Goal: Task Accomplishment & Management: Complete application form

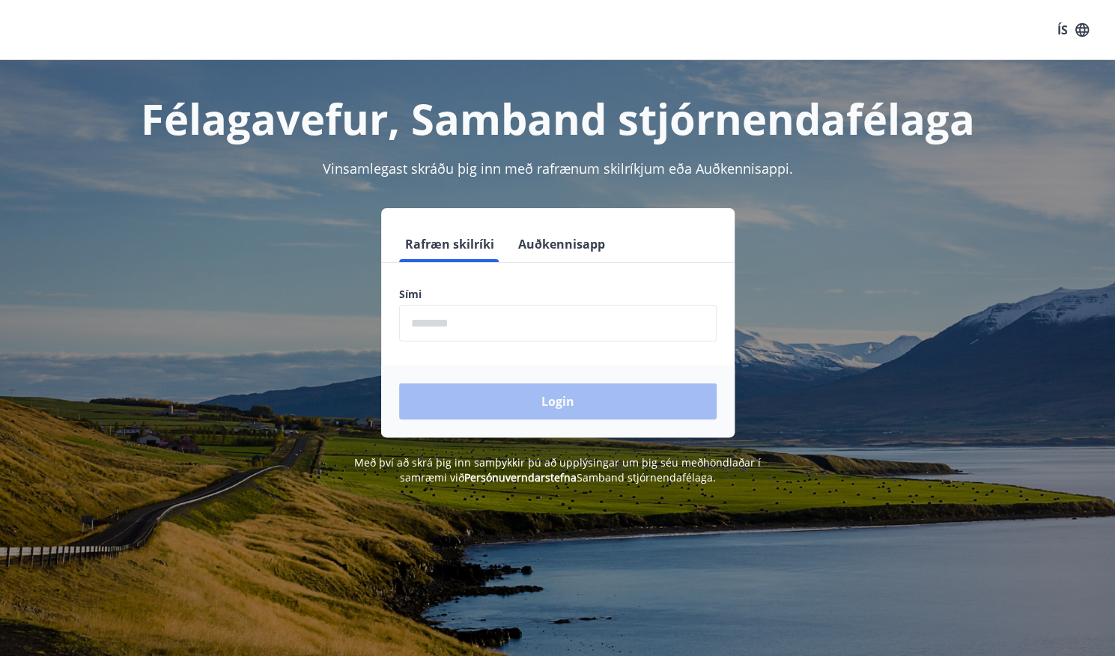
click at [519, 327] on input "phone" at bounding box center [558, 323] width 318 height 37
type input "********"
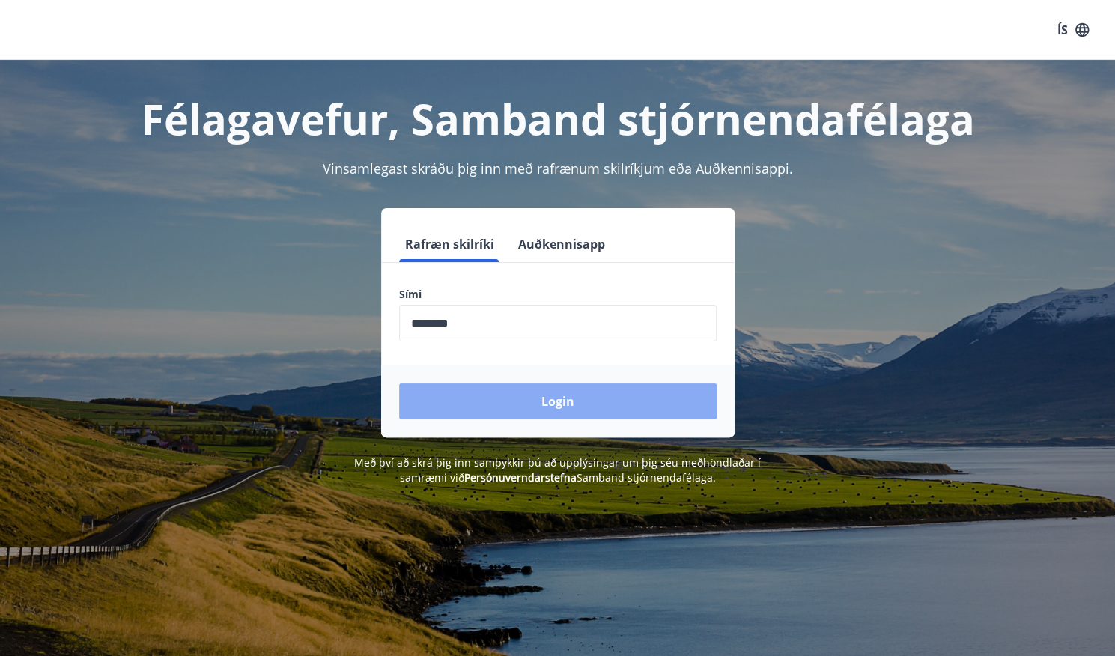
click at [523, 403] on button "Login" at bounding box center [558, 401] width 318 height 36
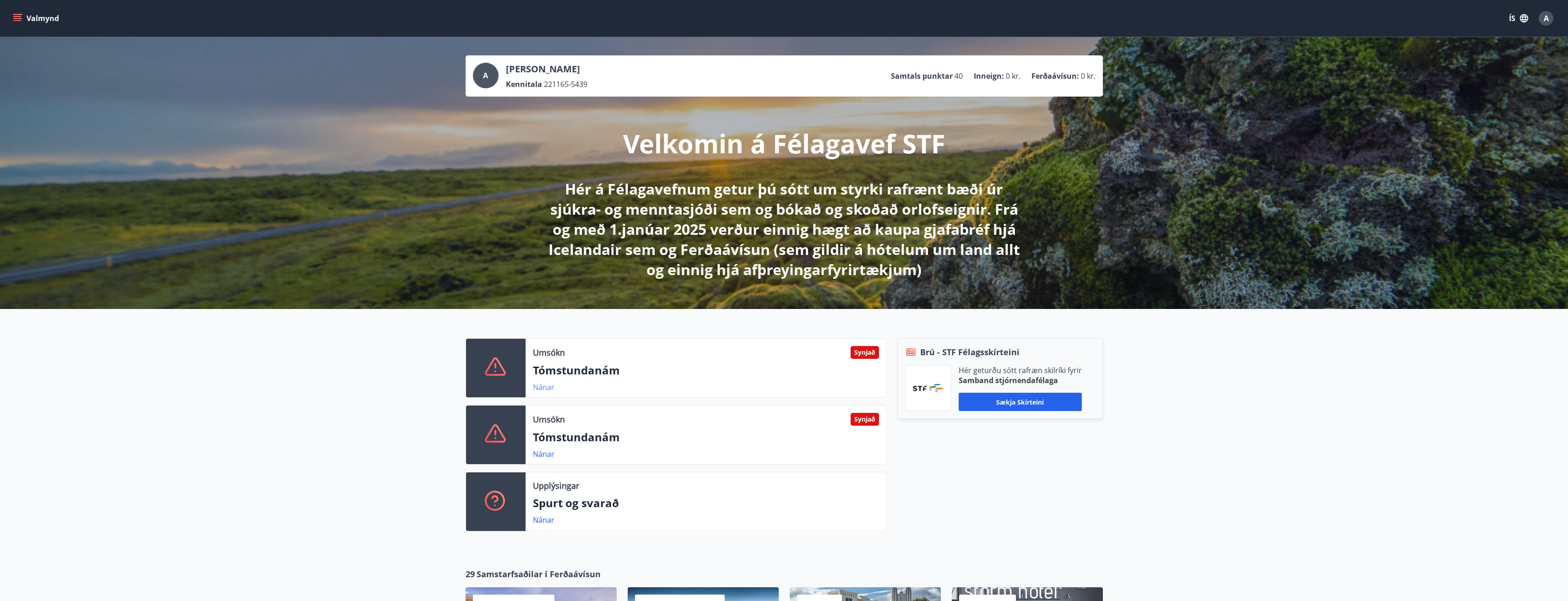
click at [540, 387] on link "Nánar" at bounding box center [543, 387] width 21 height 10
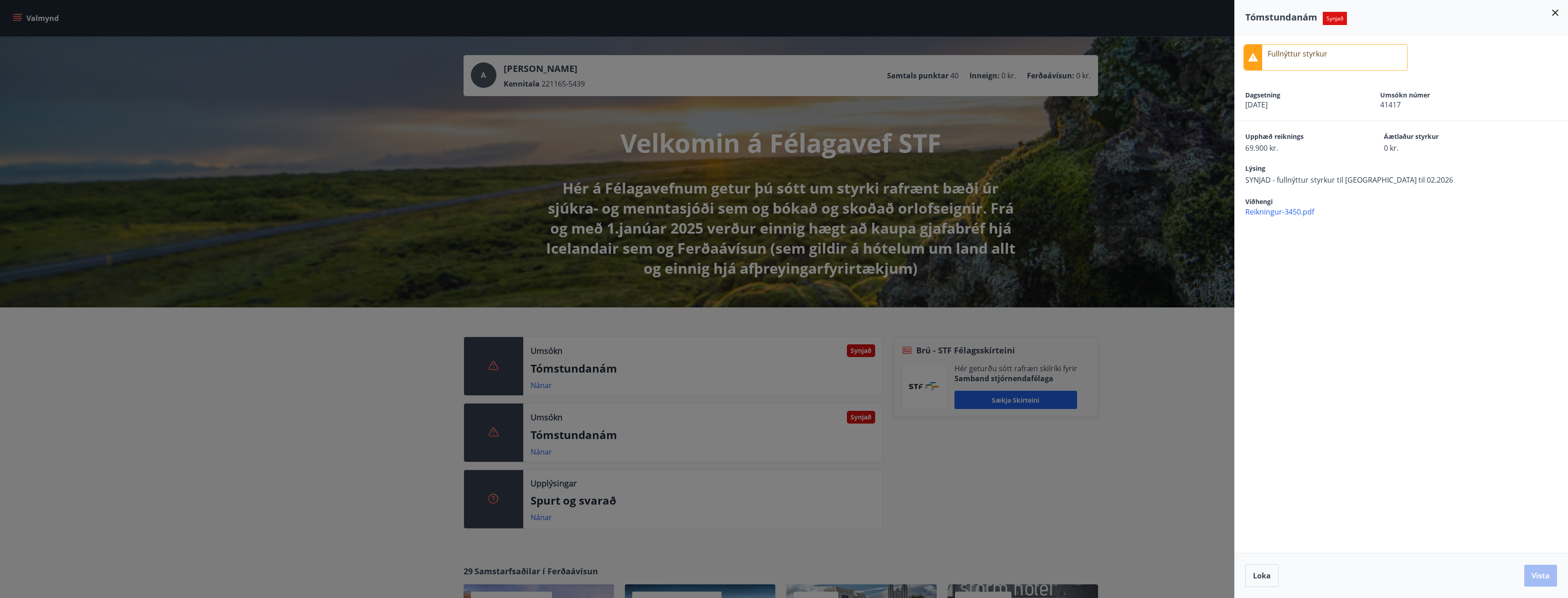
click at [543, 398] on div at bounding box center [784, 299] width 1568 height 598
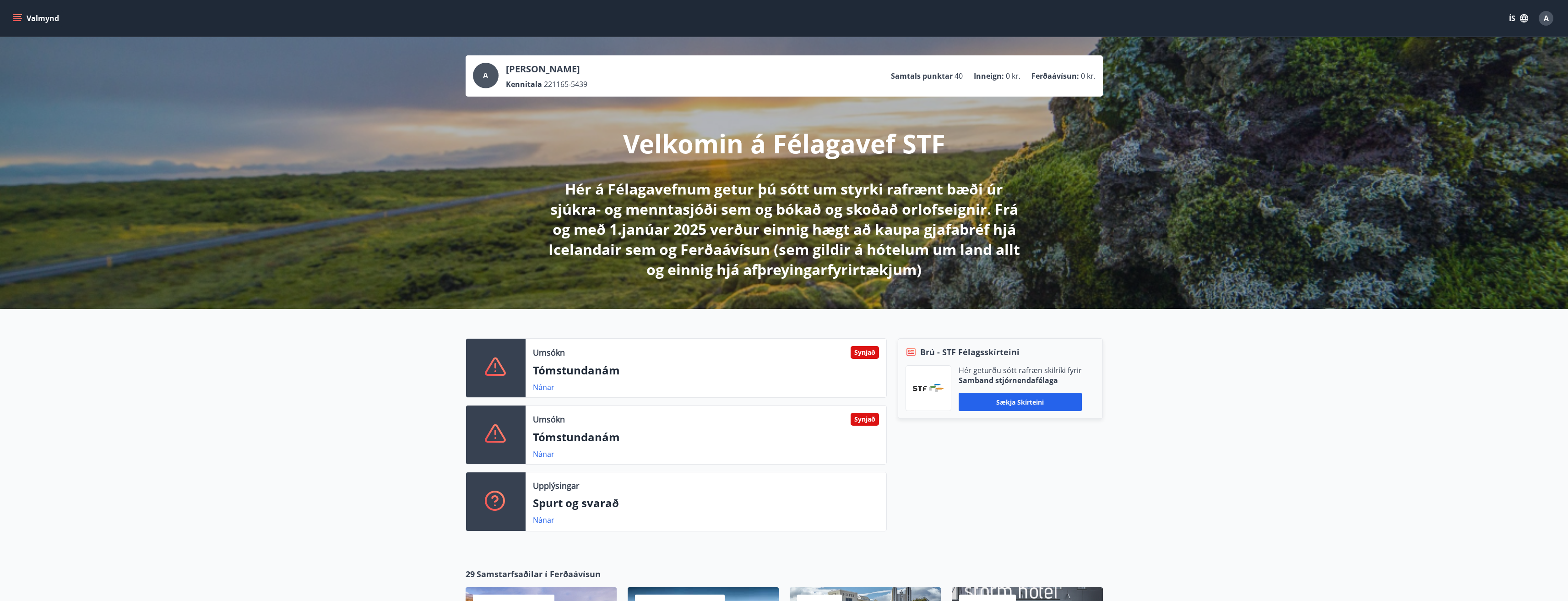
click at [545, 400] on link "Nánar" at bounding box center [543, 454] width 21 height 10
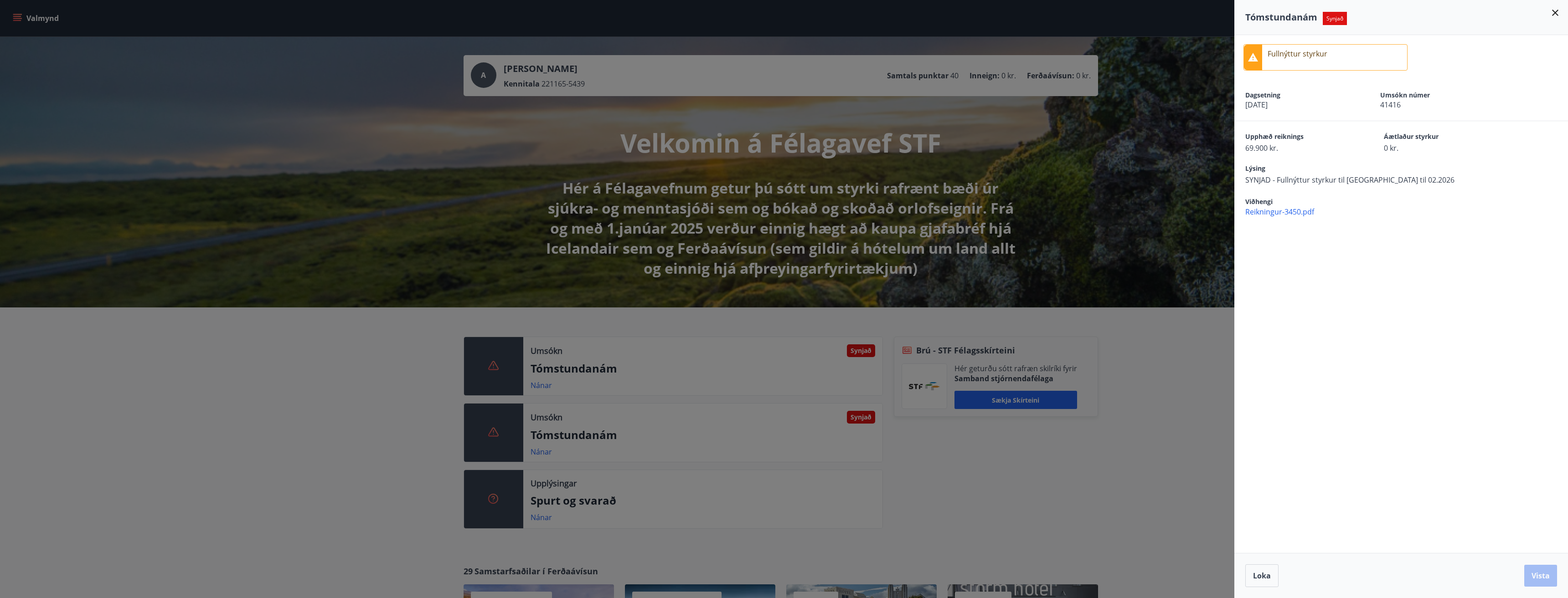
click at [539, 385] on div at bounding box center [784, 299] width 1568 height 598
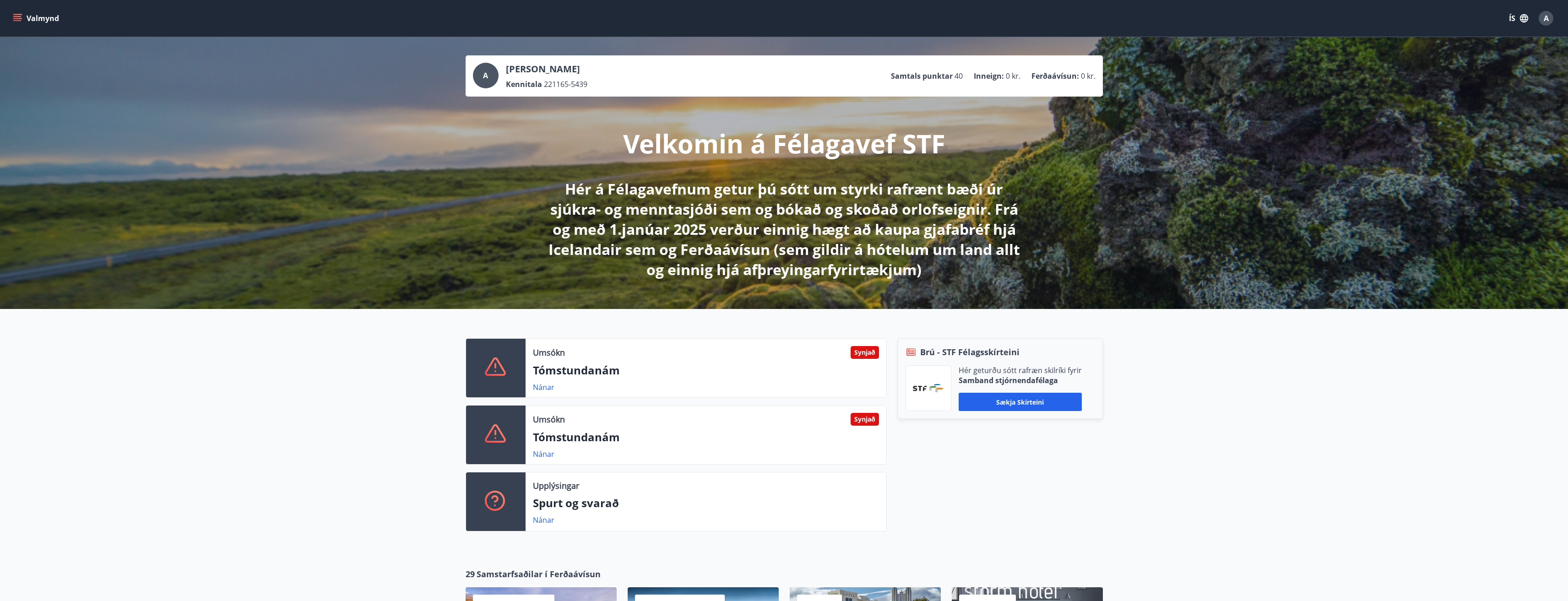
click at [688, 353] on div "Synjað" at bounding box center [864, 352] width 28 height 13
click at [20, 20] on icon "menu" at bounding box center [17, 18] width 9 height 9
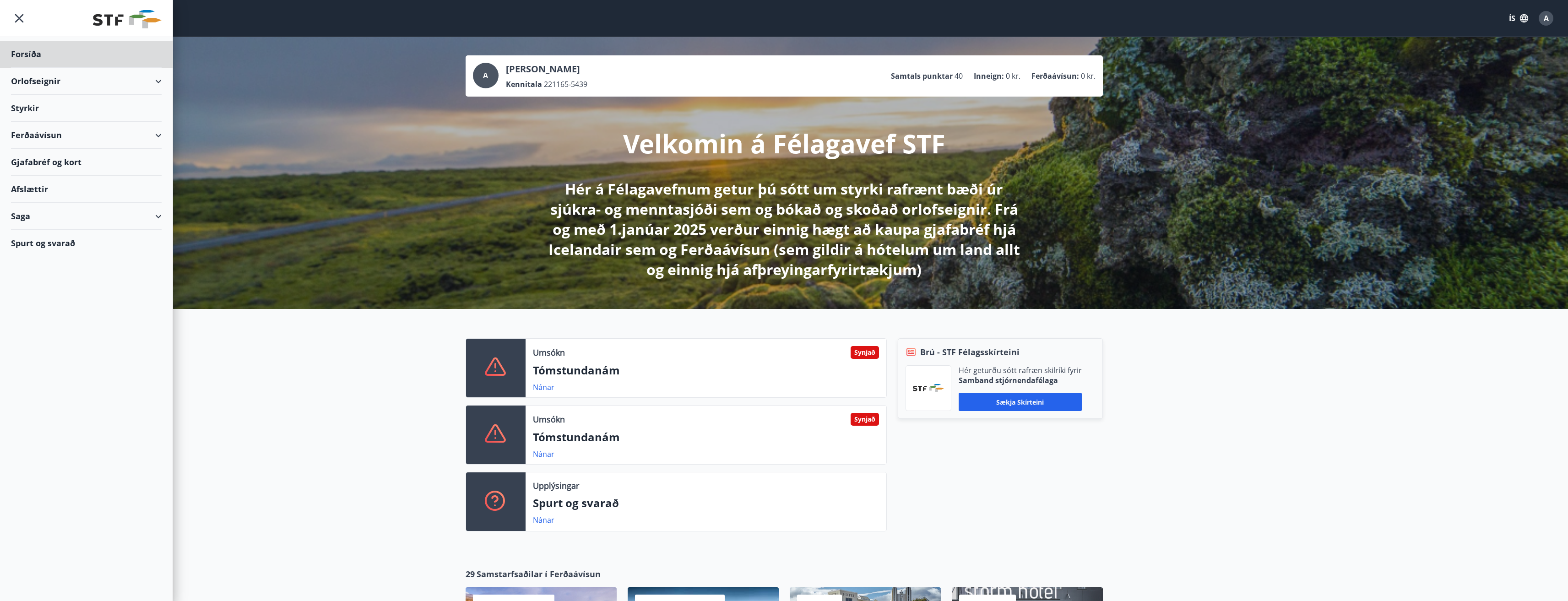
click at [23, 109] on div "Styrkir" at bounding box center [86, 108] width 150 height 27
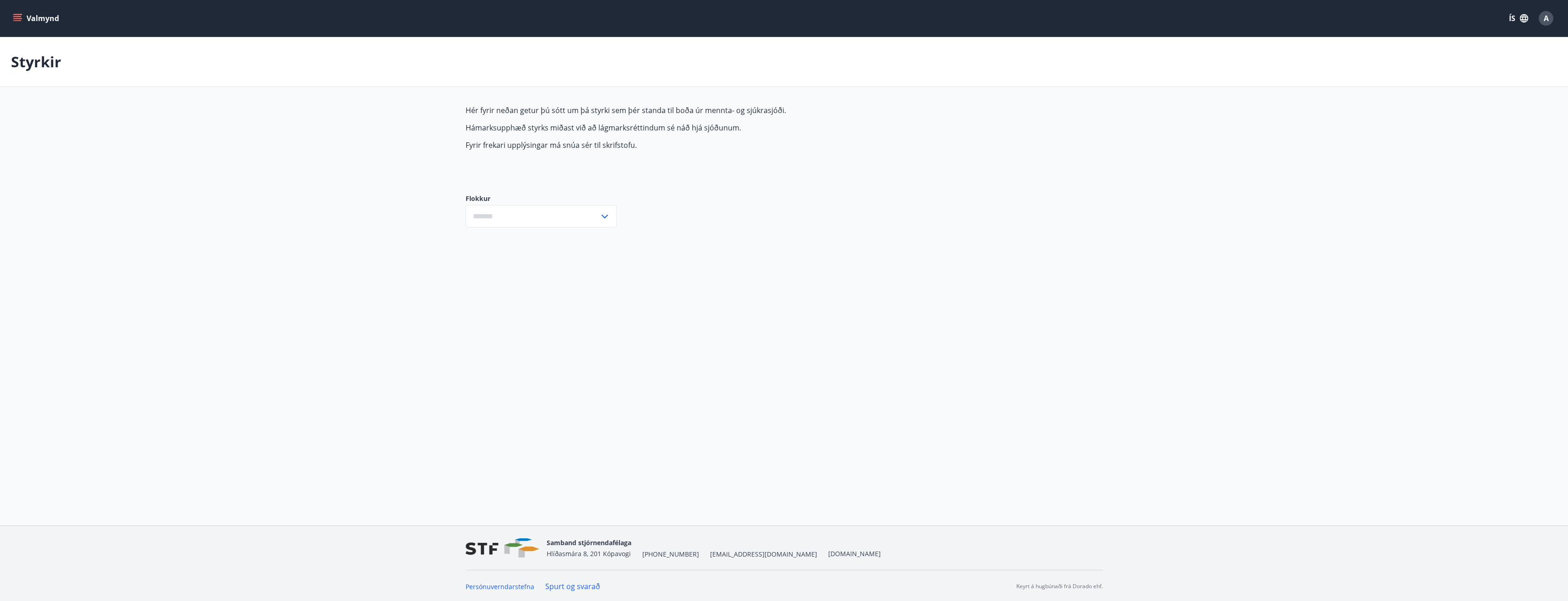
type input "***"
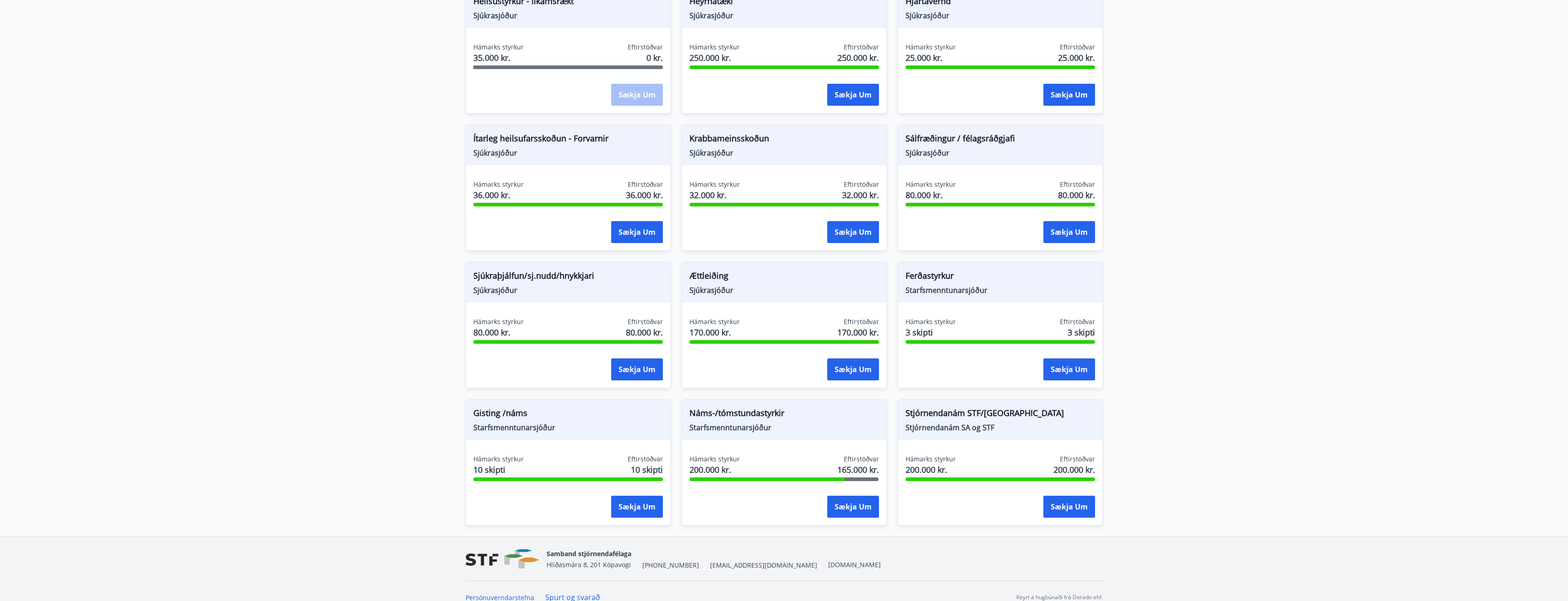
scroll to position [542, 0]
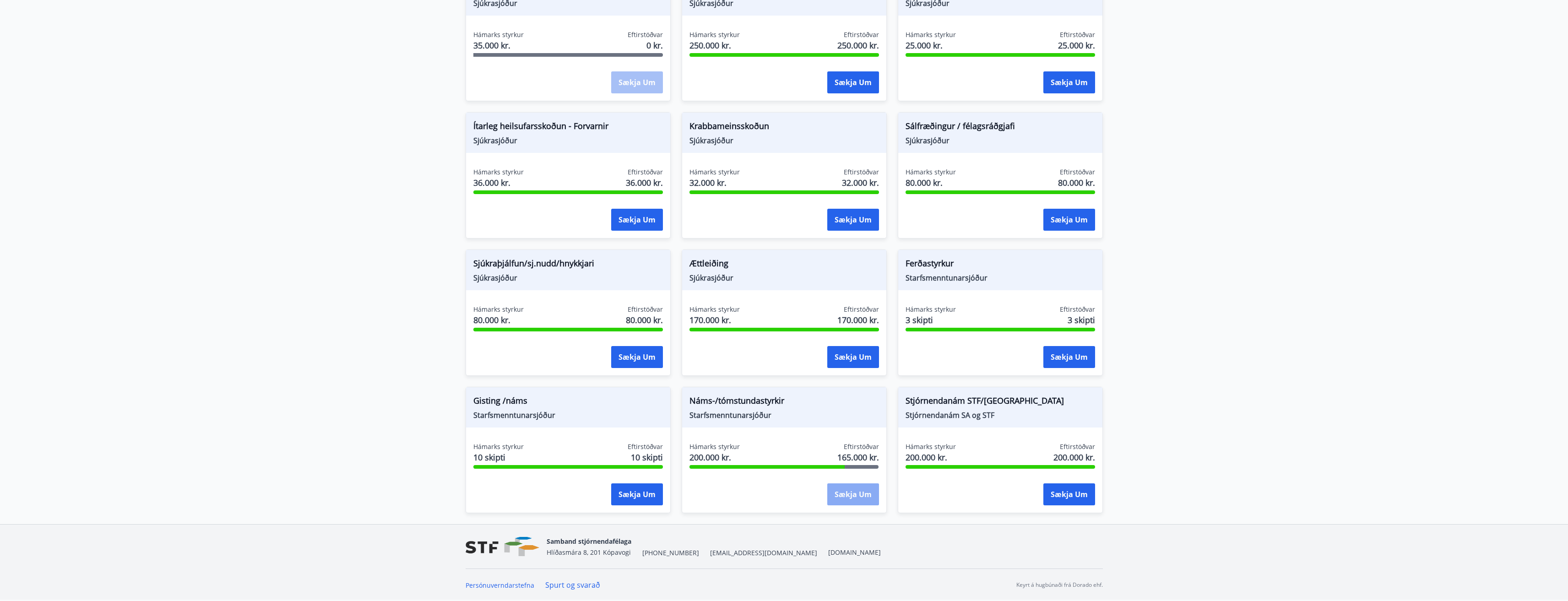
click at [688, 400] on button "Sækja um" at bounding box center [853, 495] width 52 height 22
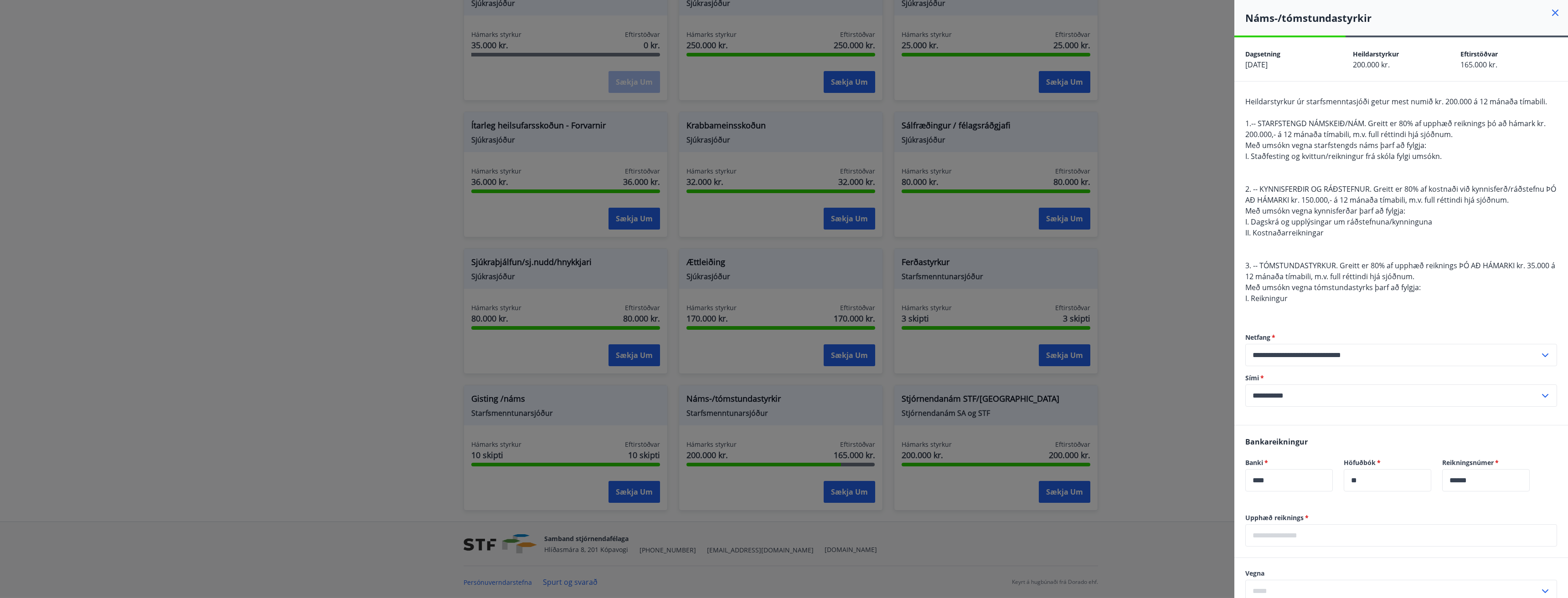
click at [685, 398] on div at bounding box center [784, 299] width 1568 height 598
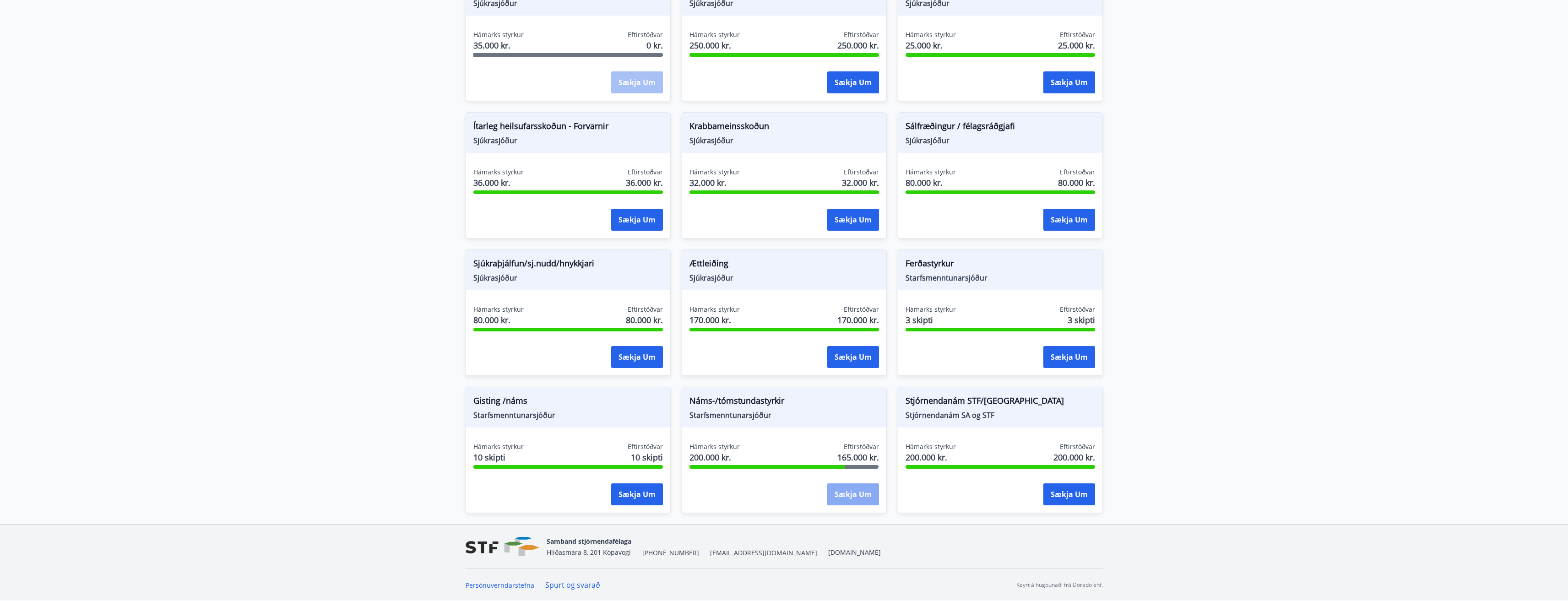
click at [688, 400] on button "Sækja um" at bounding box center [853, 495] width 52 height 22
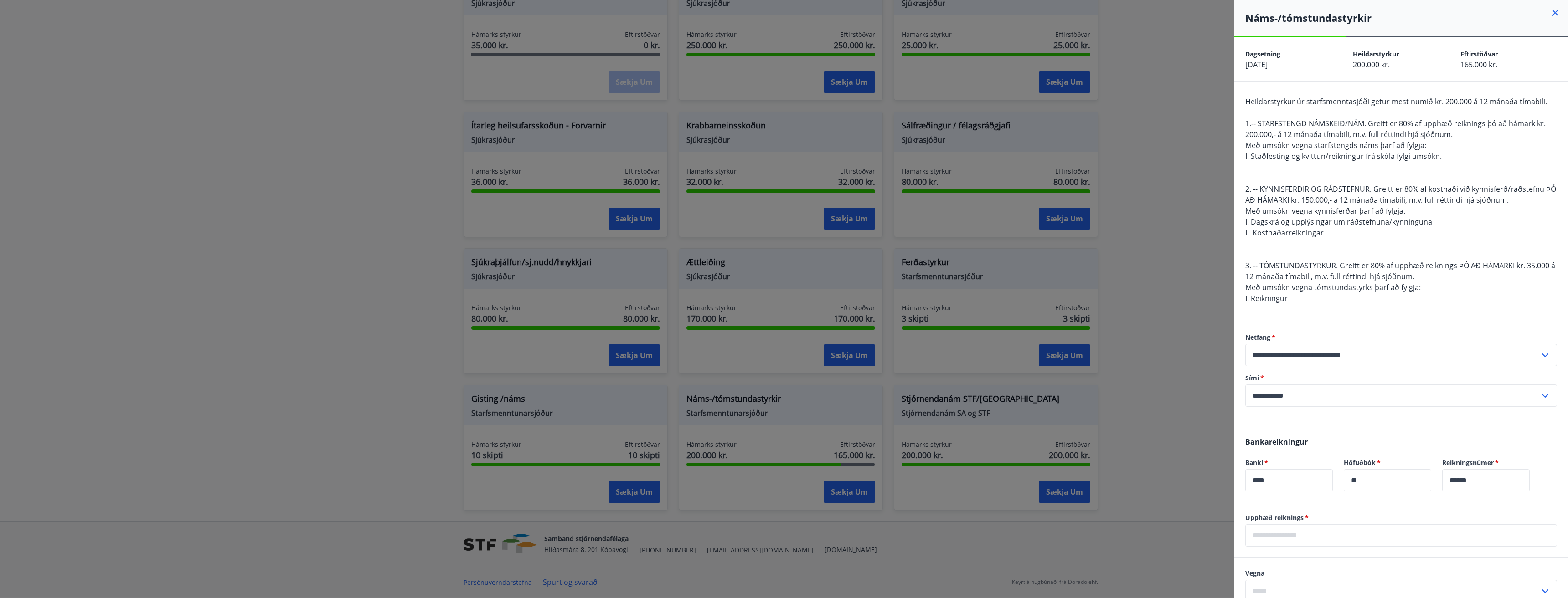
drag, startPoint x: 869, startPoint y: 497, endPoint x: 959, endPoint y: 409, distance: 125.9
click at [685, 398] on div at bounding box center [784, 299] width 1568 height 598
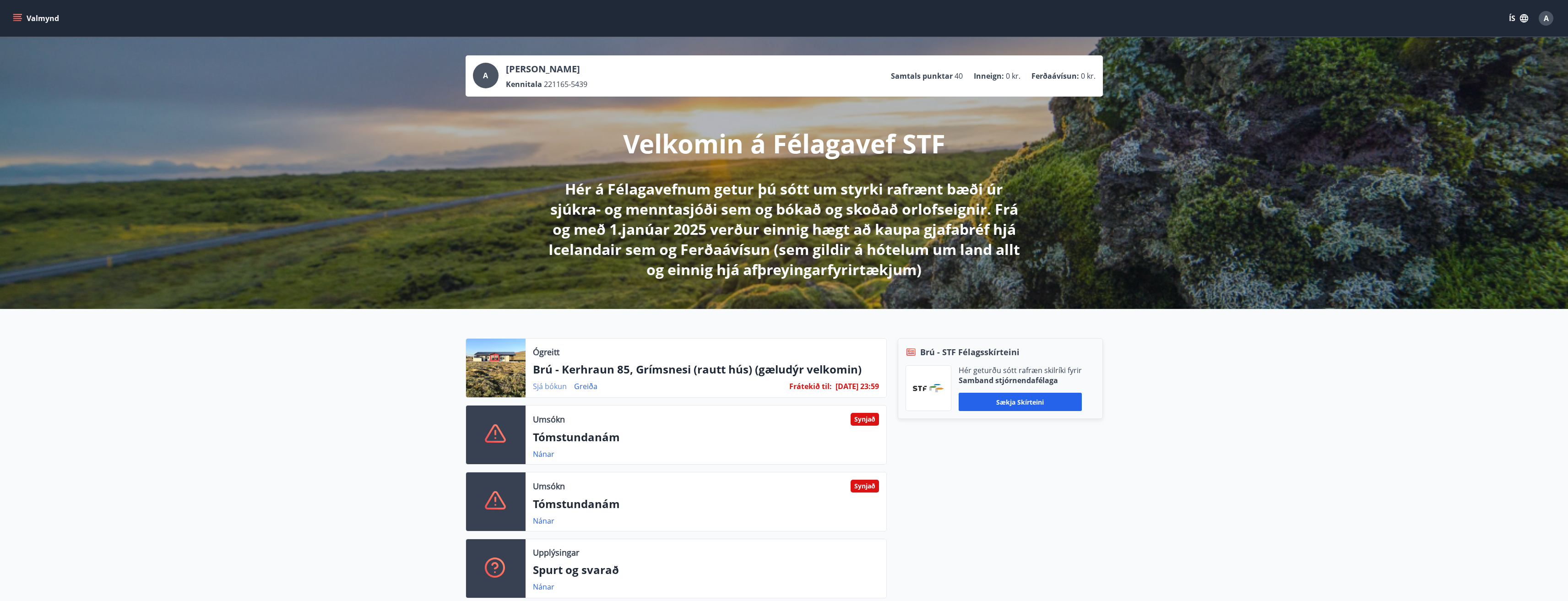
click at [545, 388] on link "Sjá bókun" at bounding box center [550, 386] width 34 height 10
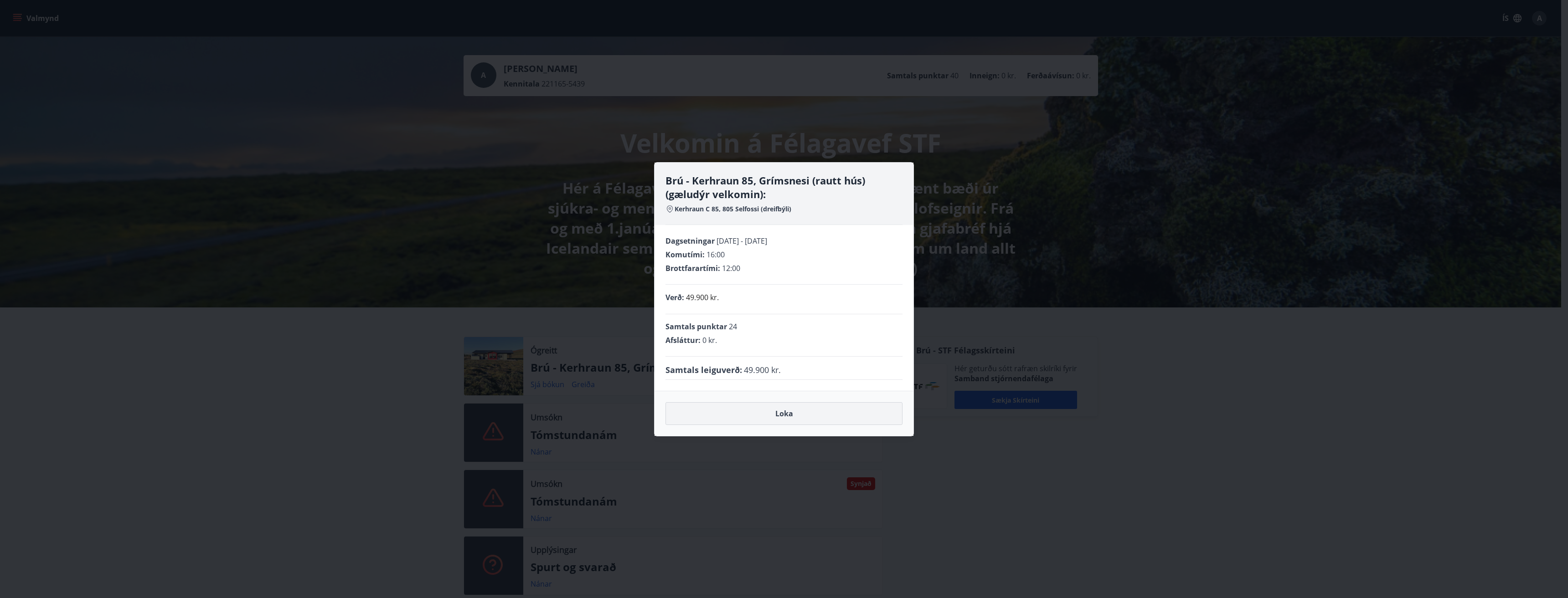
click at [685, 398] on button "Loka" at bounding box center [783, 413] width 237 height 23
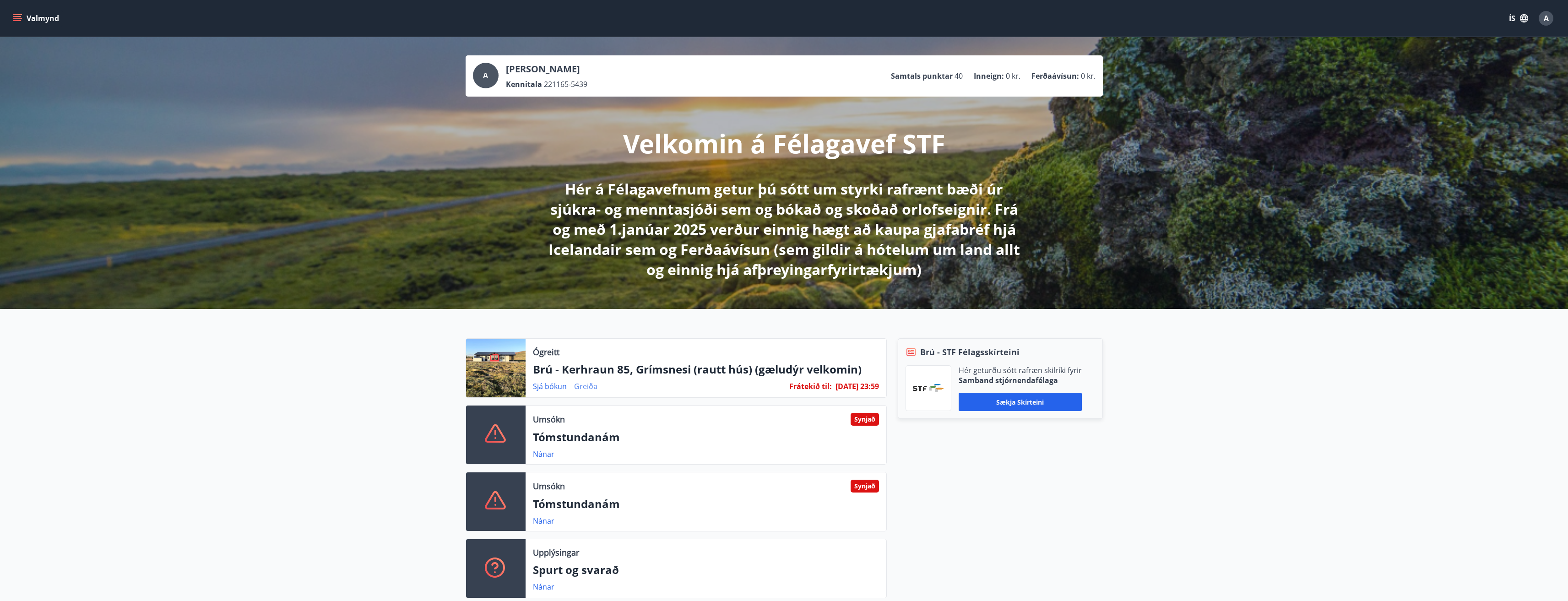
click at [577, 388] on link "Greiða" at bounding box center [586, 386] width 23 height 10
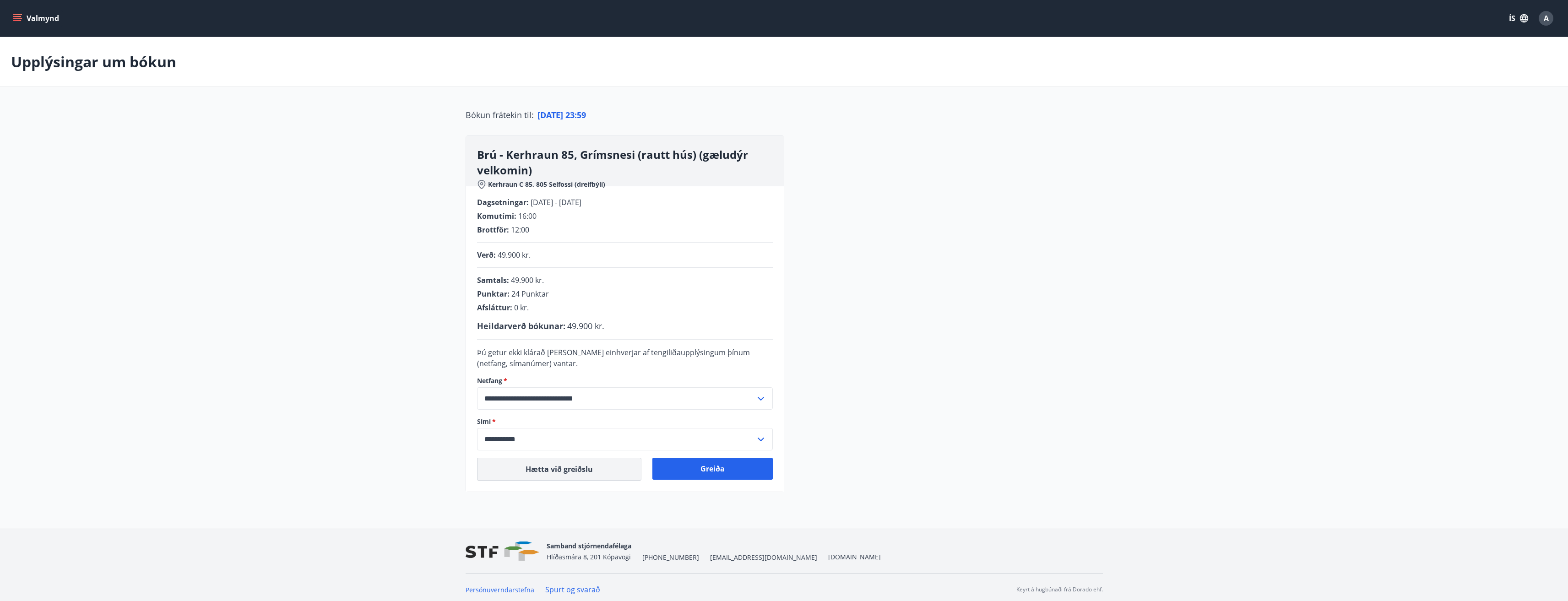
click at [572, 400] on button "Hætta við greiðslu" at bounding box center [559, 469] width 164 height 23
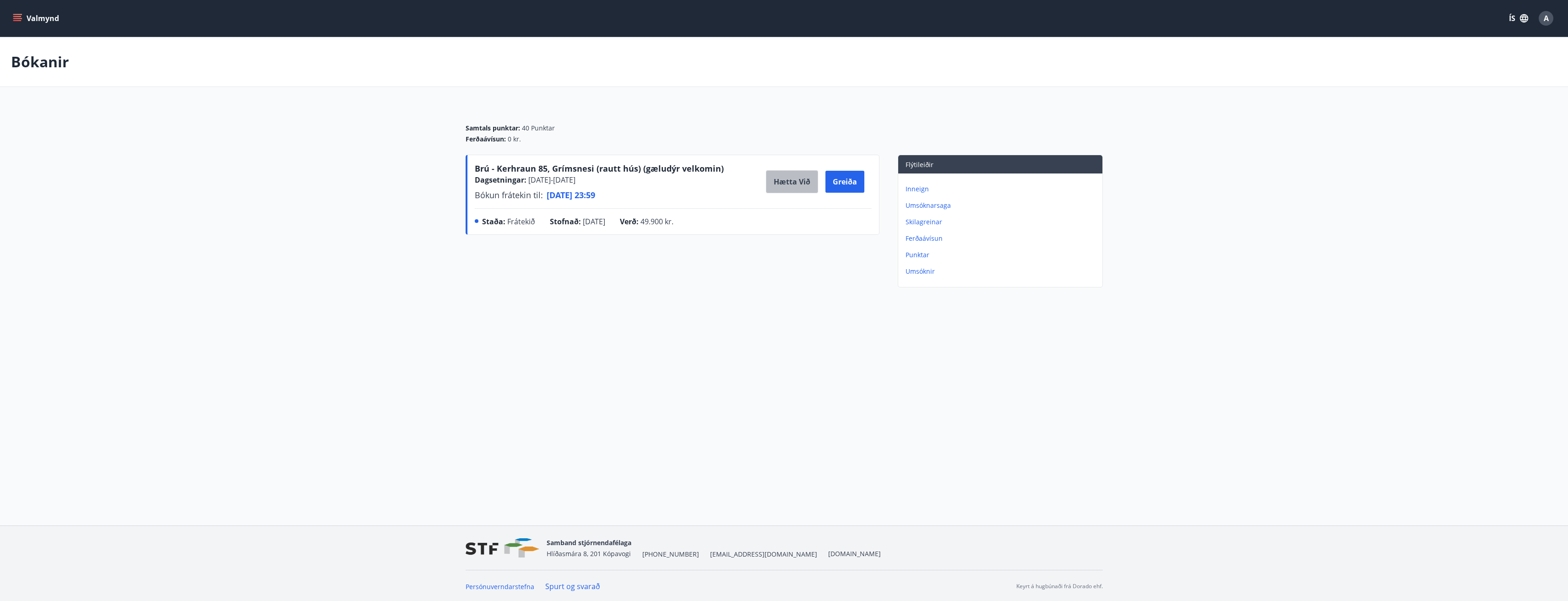
click at [688, 180] on button "Hætta við" at bounding box center [792, 182] width 52 height 23
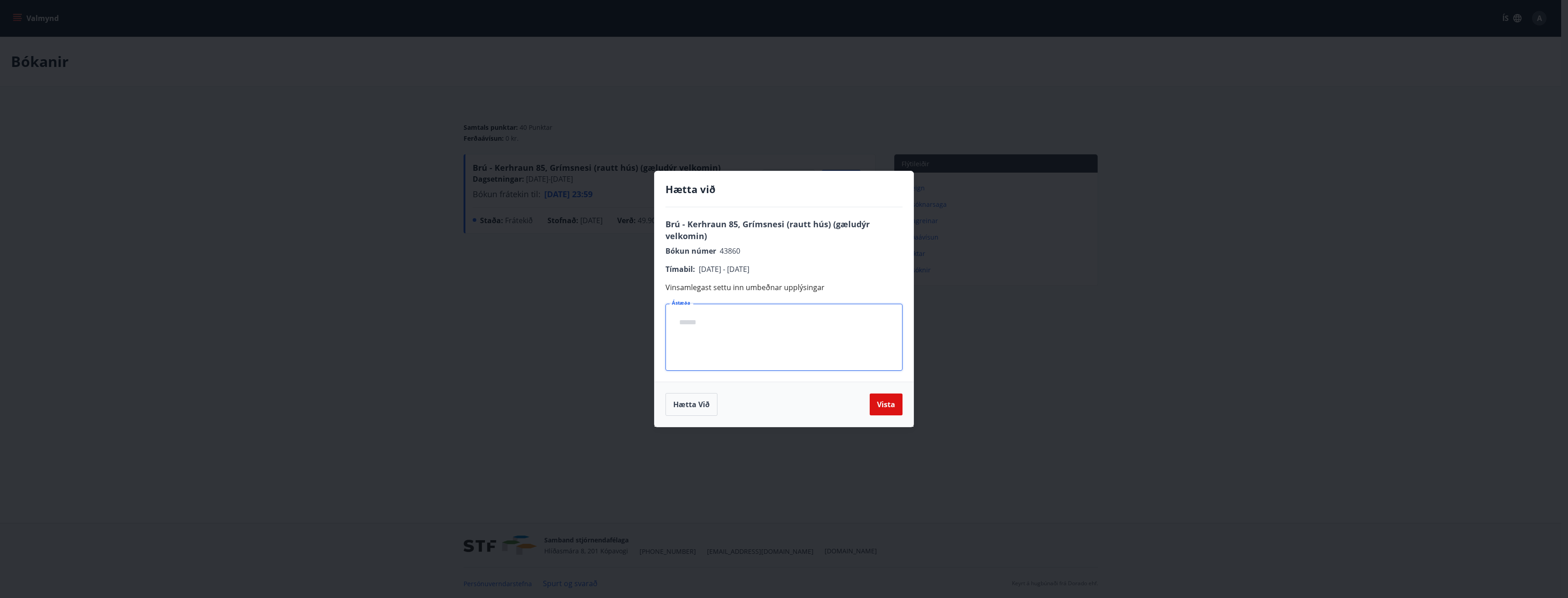
click at [685, 313] on textarea "Ástæða" at bounding box center [784, 337] width 224 height 52
type textarea "*"
type textarea "**********"
click at [685, 398] on button "Hætta við" at bounding box center [691, 404] width 52 height 23
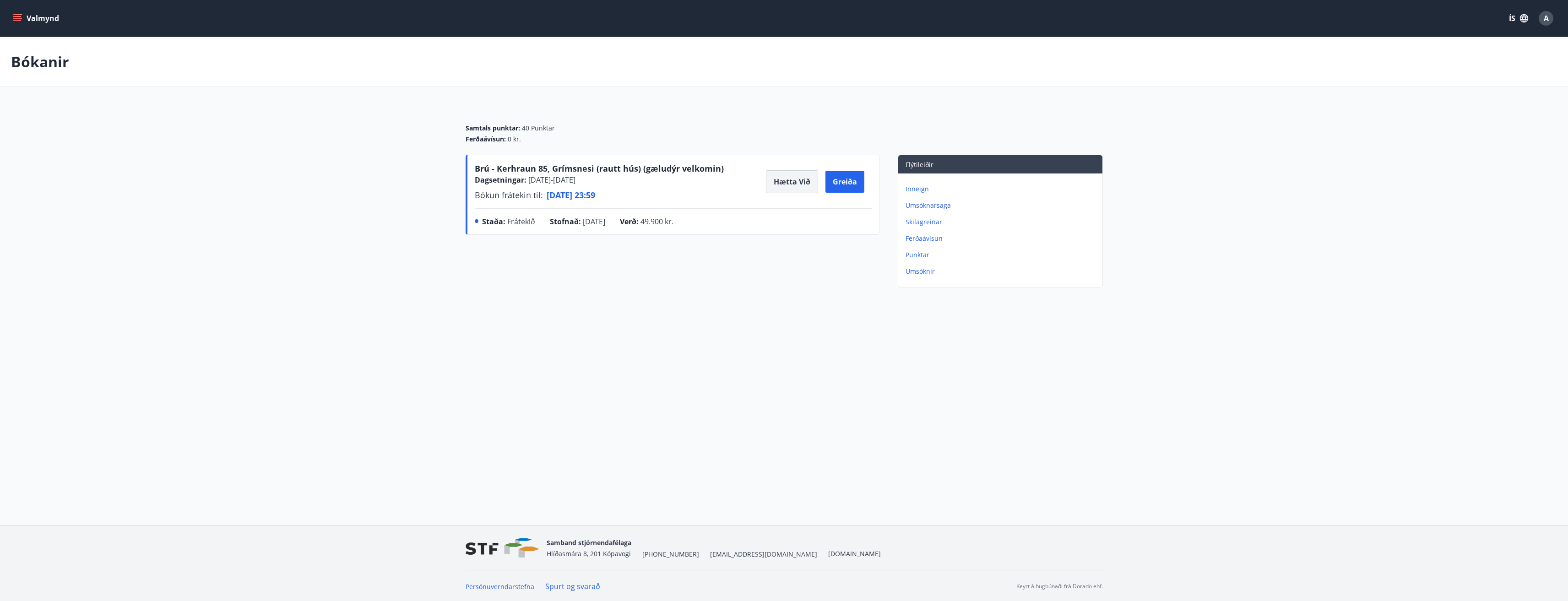
click at [688, 180] on button "Hætta við" at bounding box center [792, 182] width 52 height 23
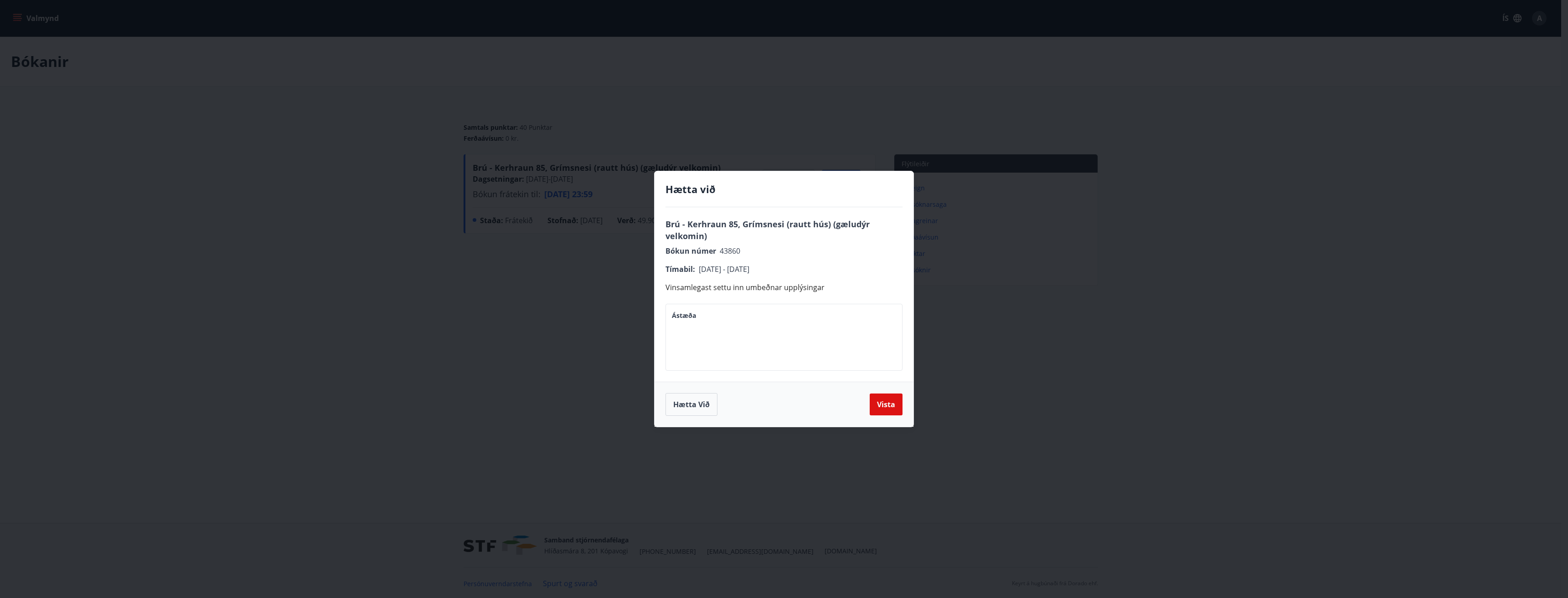
click at [685, 315] on textarea "Ástæða" at bounding box center [784, 337] width 224 height 52
type textarea "**********"
click at [685, 398] on button "Vista" at bounding box center [886, 405] width 33 height 22
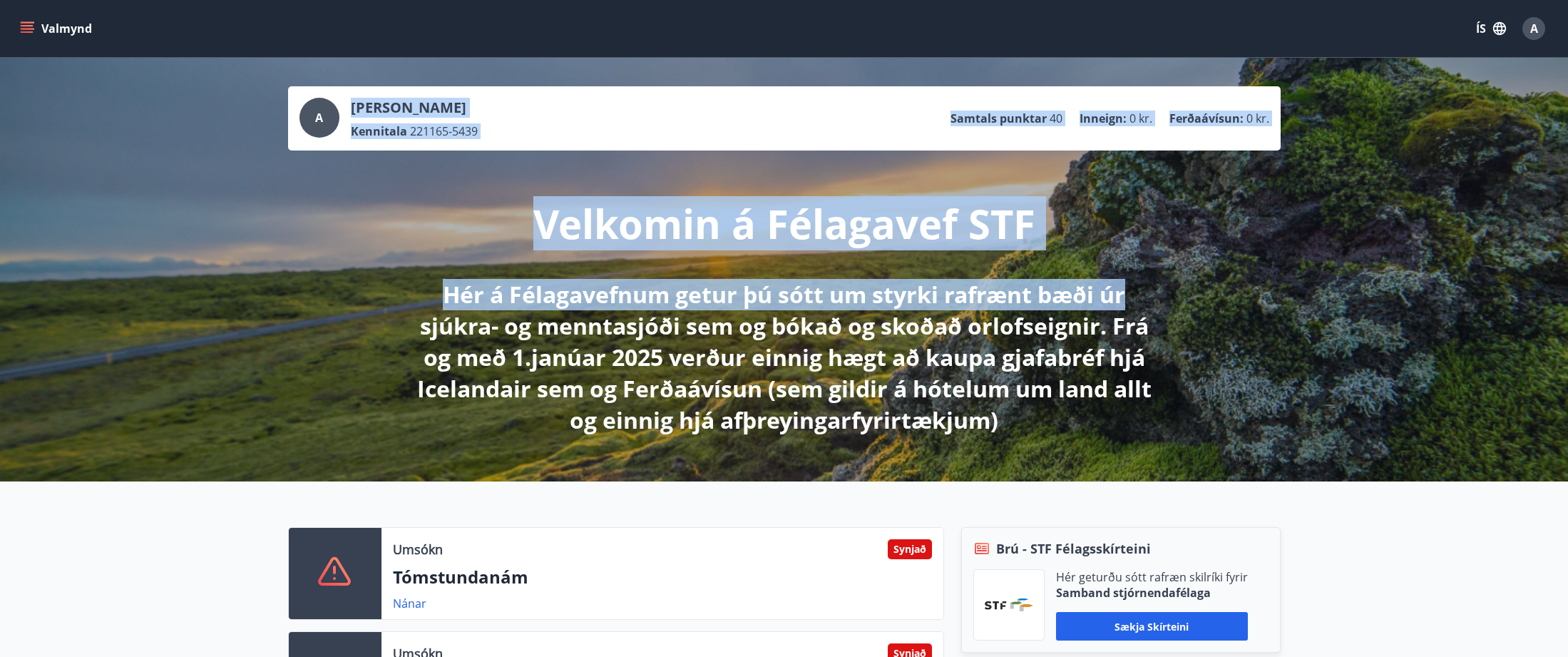
drag, startPoint x: 1567, startPoint y: 144, endPoint x: 1574, endPoint y: 257, distance: 113.2
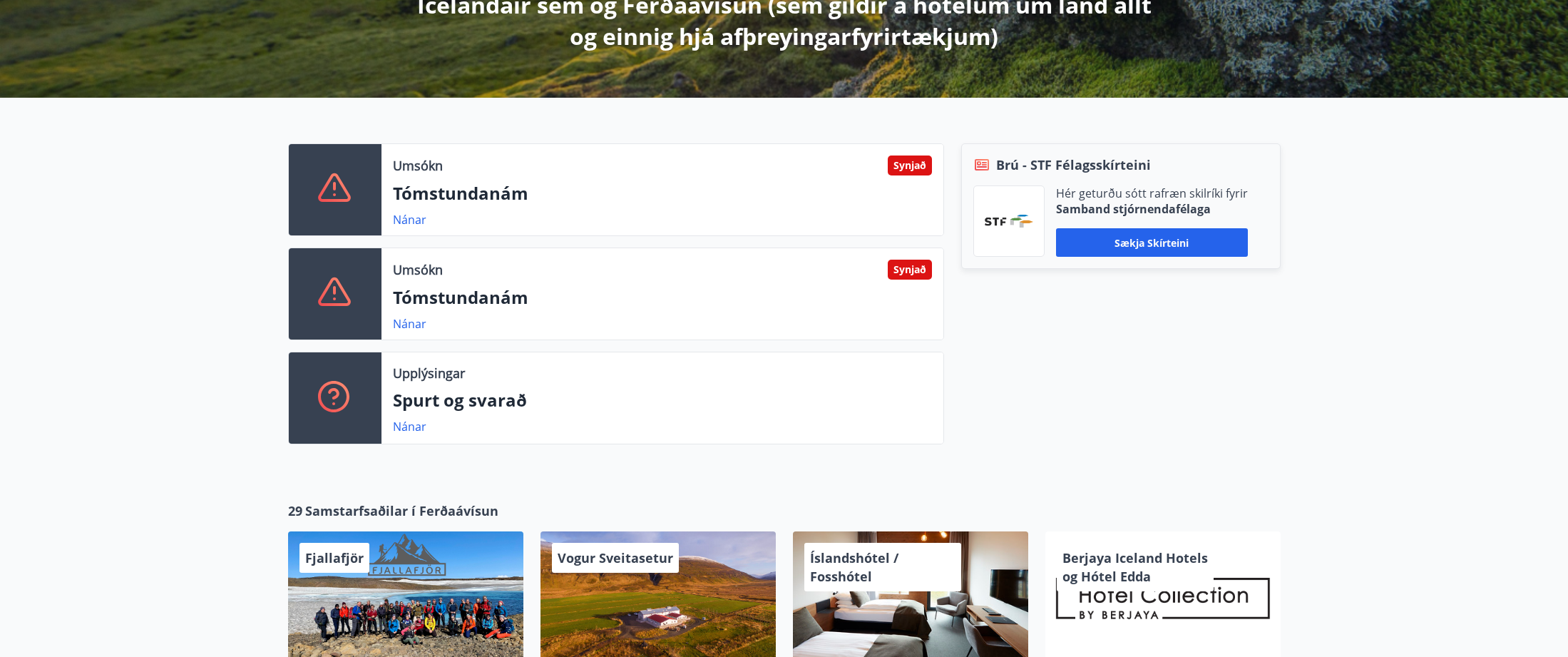
scroll to position [337, 0]
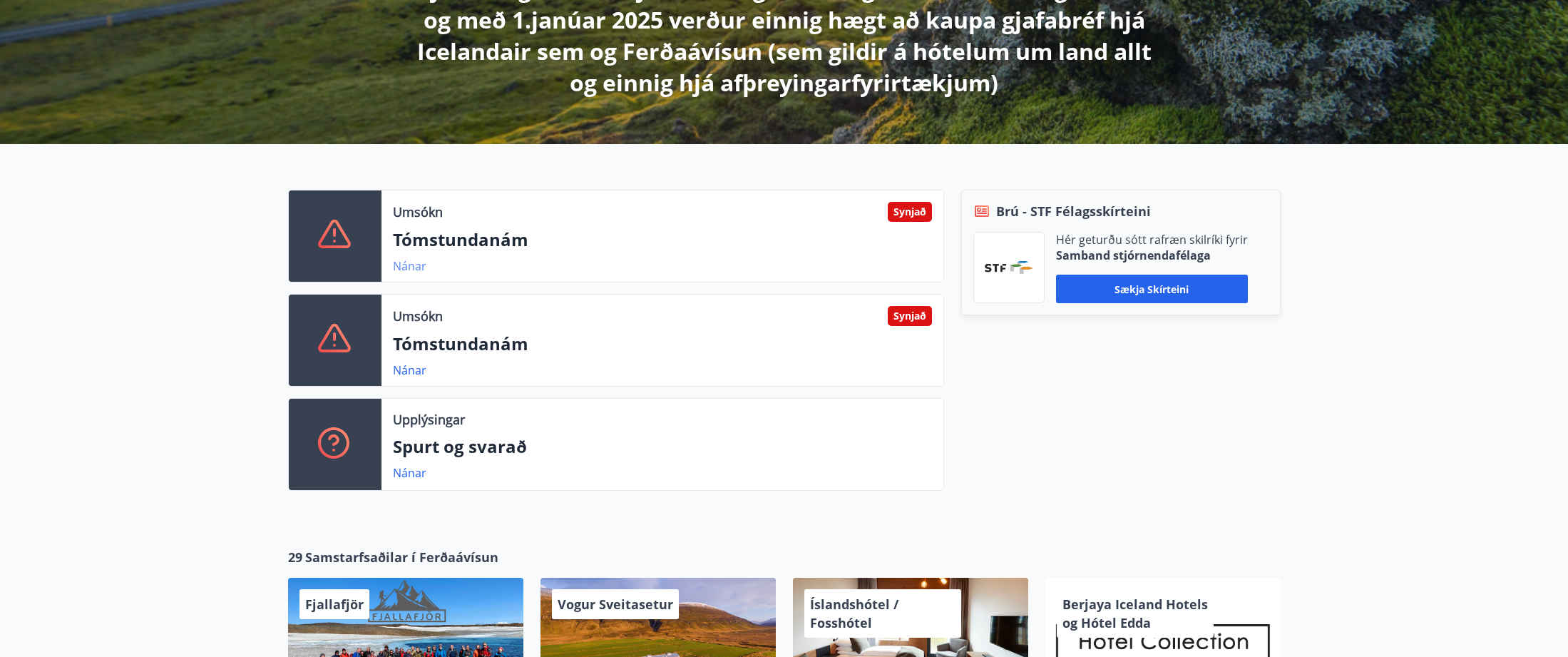
click at [415, 269] on link "Nánar" at bounding box center [409, 266] width 33 height 15
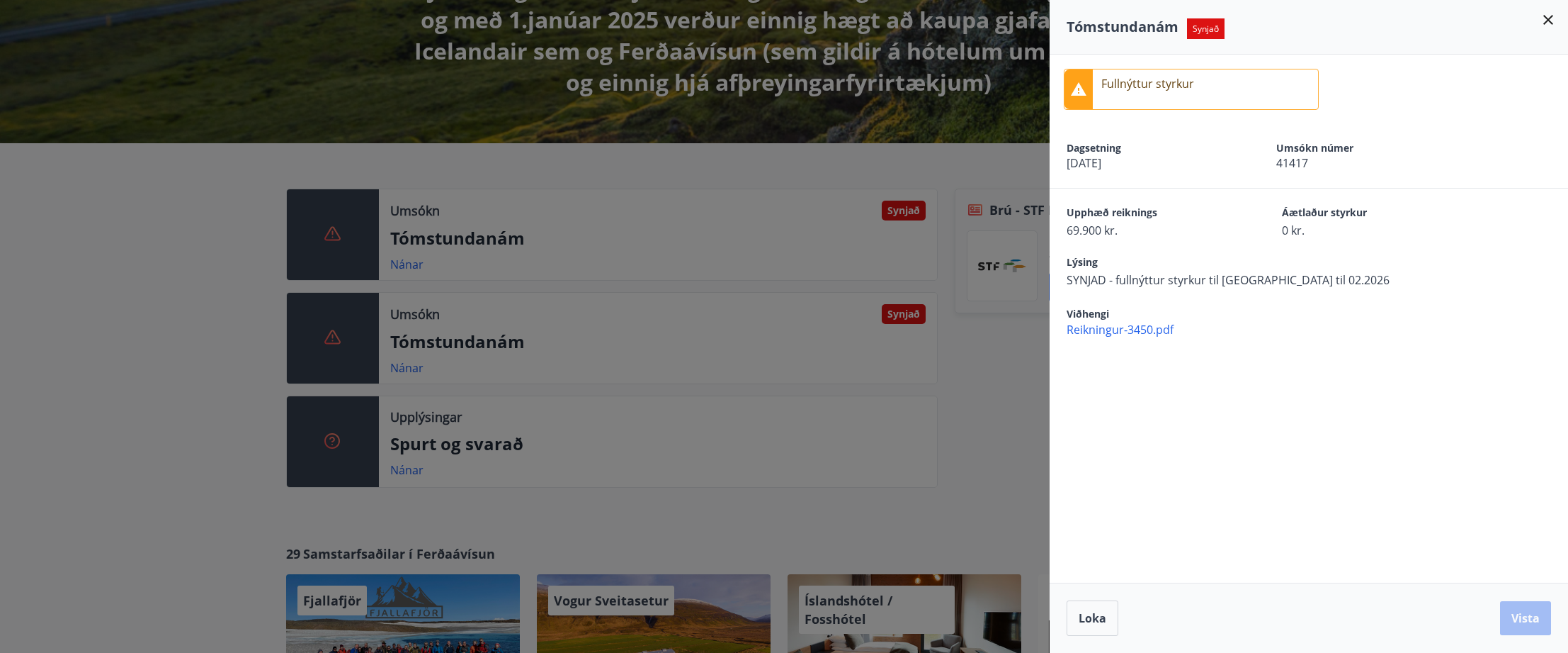
click at [422, 345] on div at bounding box center [784, 326] width 1568 height 653
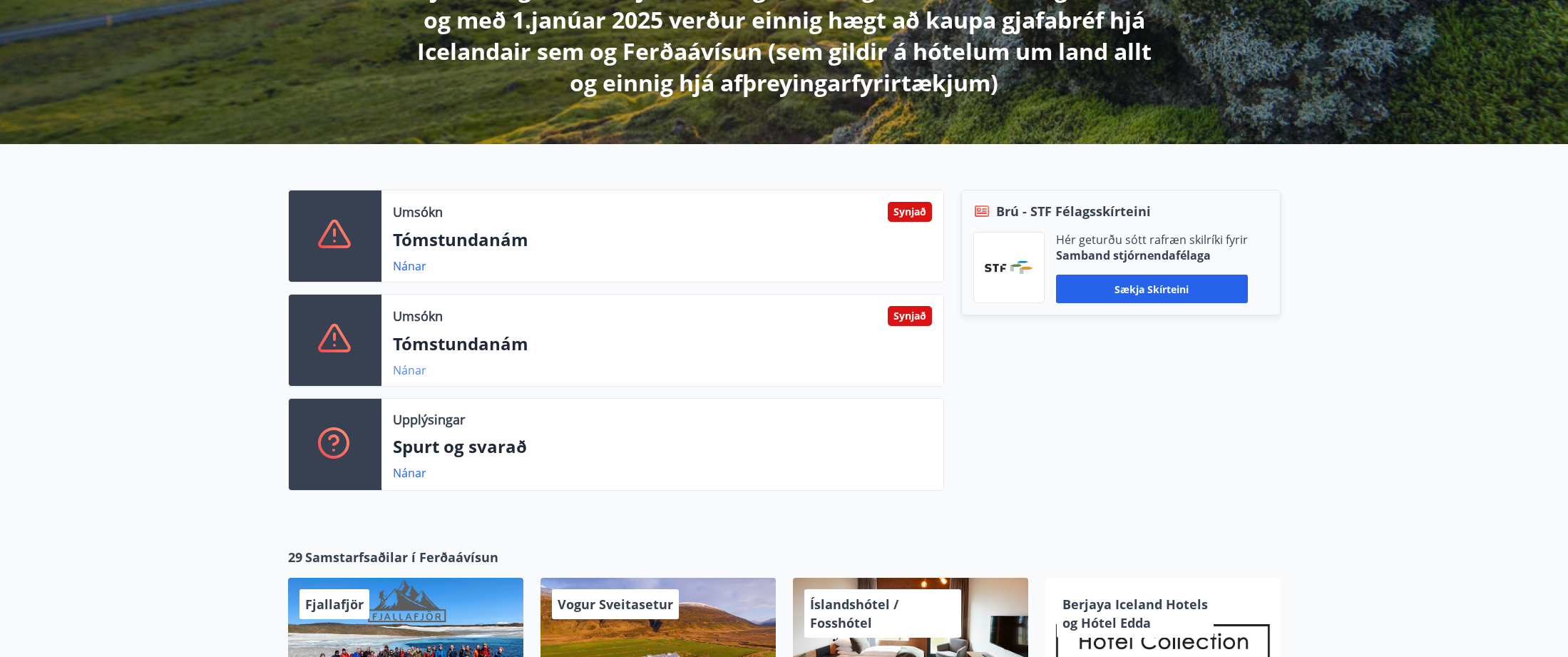
click at [416, 366] on link "Nánar" at bounding box center [409, 369] width 33 height 15
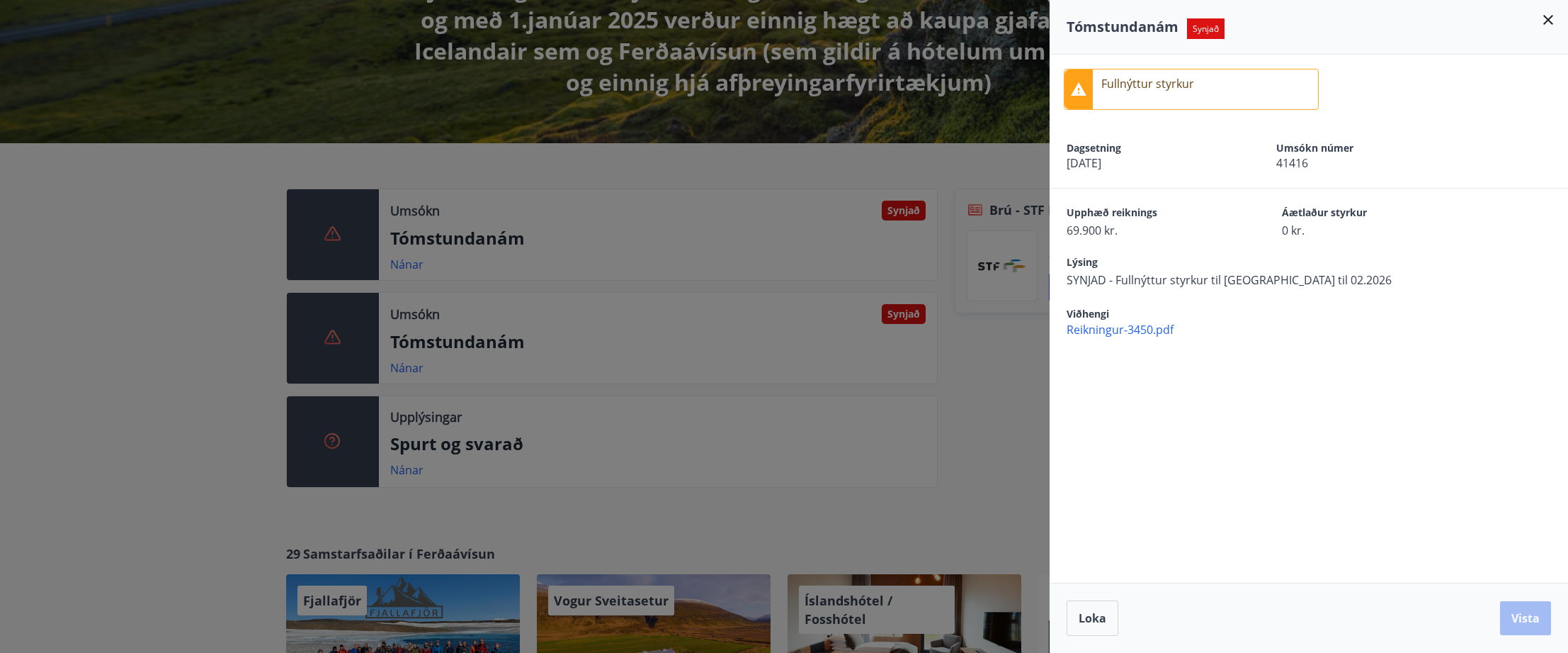
click at [560, 331] on div at bounding box center [784, 326] width 1568 height 653
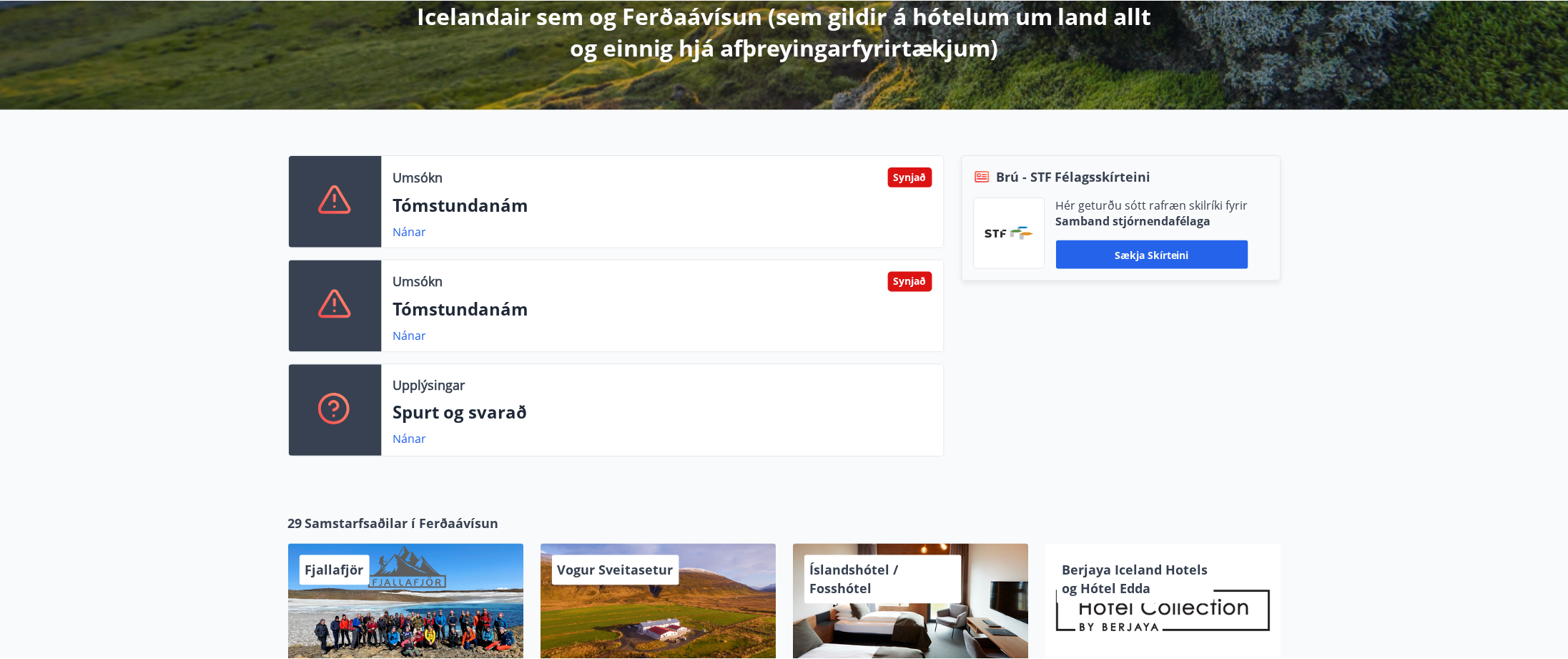
scroll to position [0, 0]
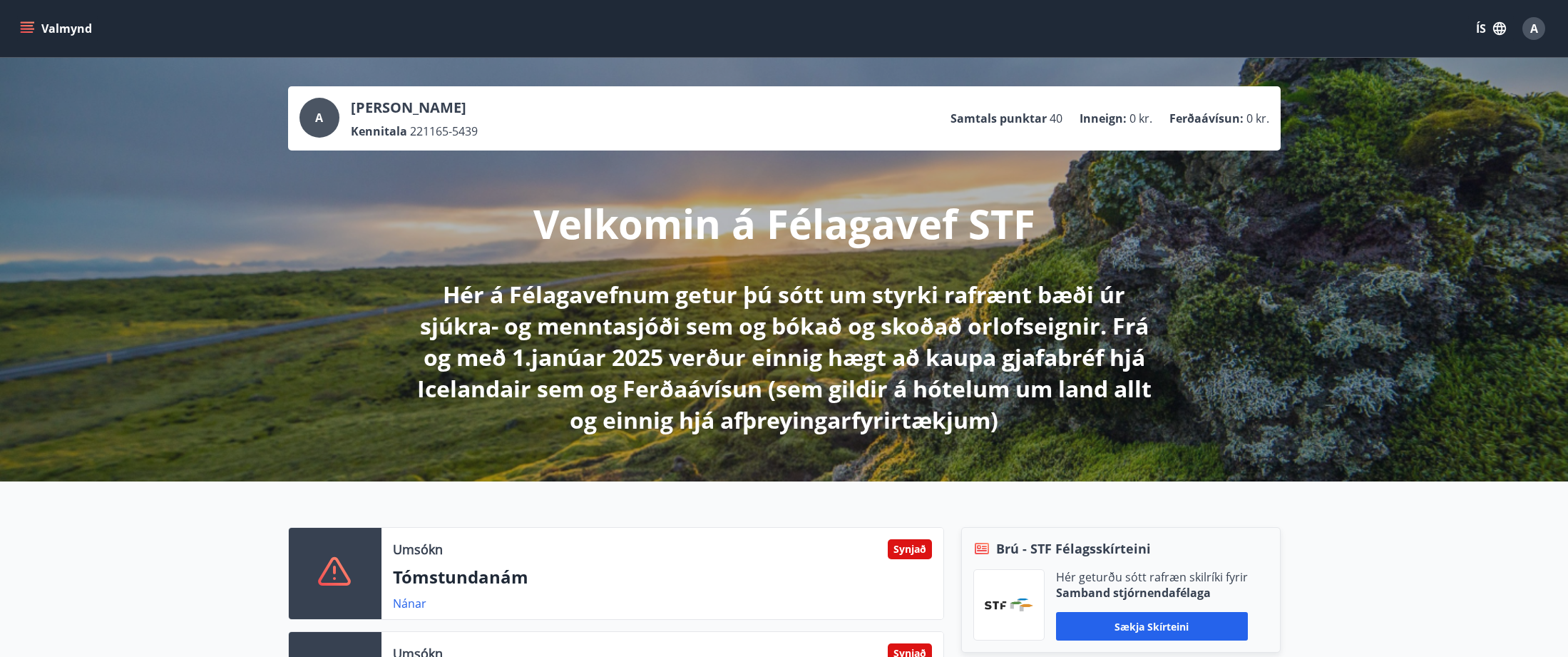
click at [30, 32] on icon "menu" at bounding box center [27, 31] width 12 height 1
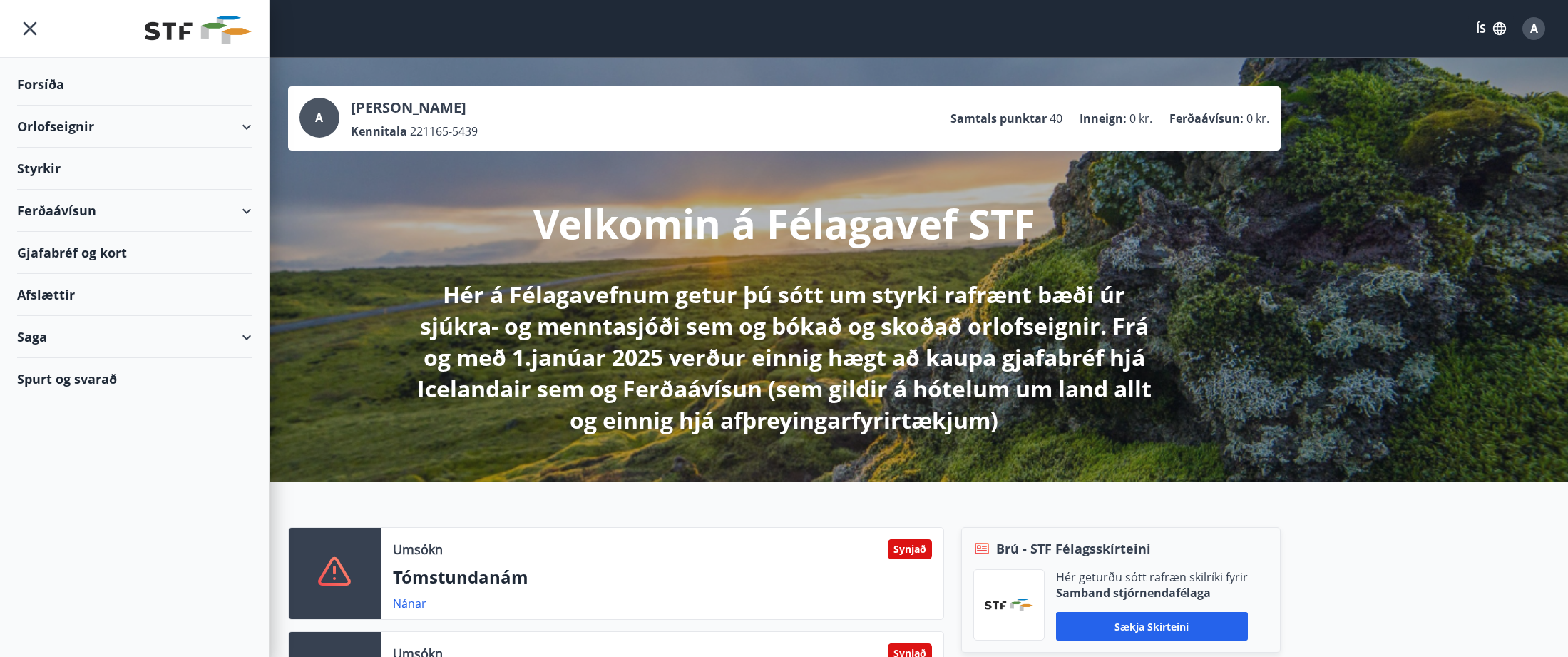
click at [243, 350] on div "Saga" at bounding box center [134, 337] width 234 height 42
click at [50, 521] on div "Styrkjasaga" at bounding box center [134, 522] width 211 height 30
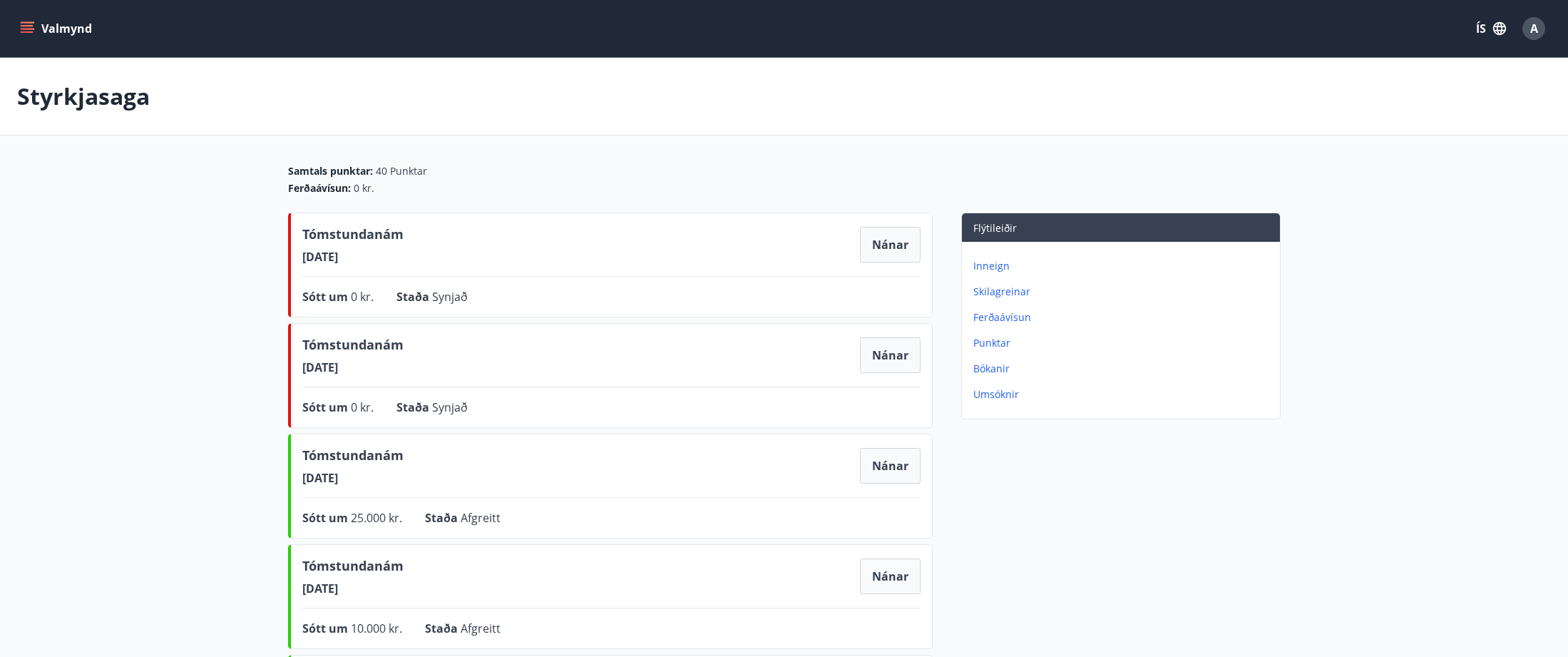
click at [26, 31] on icon "menu" at bounding box center [27, 31] width 12 height 1
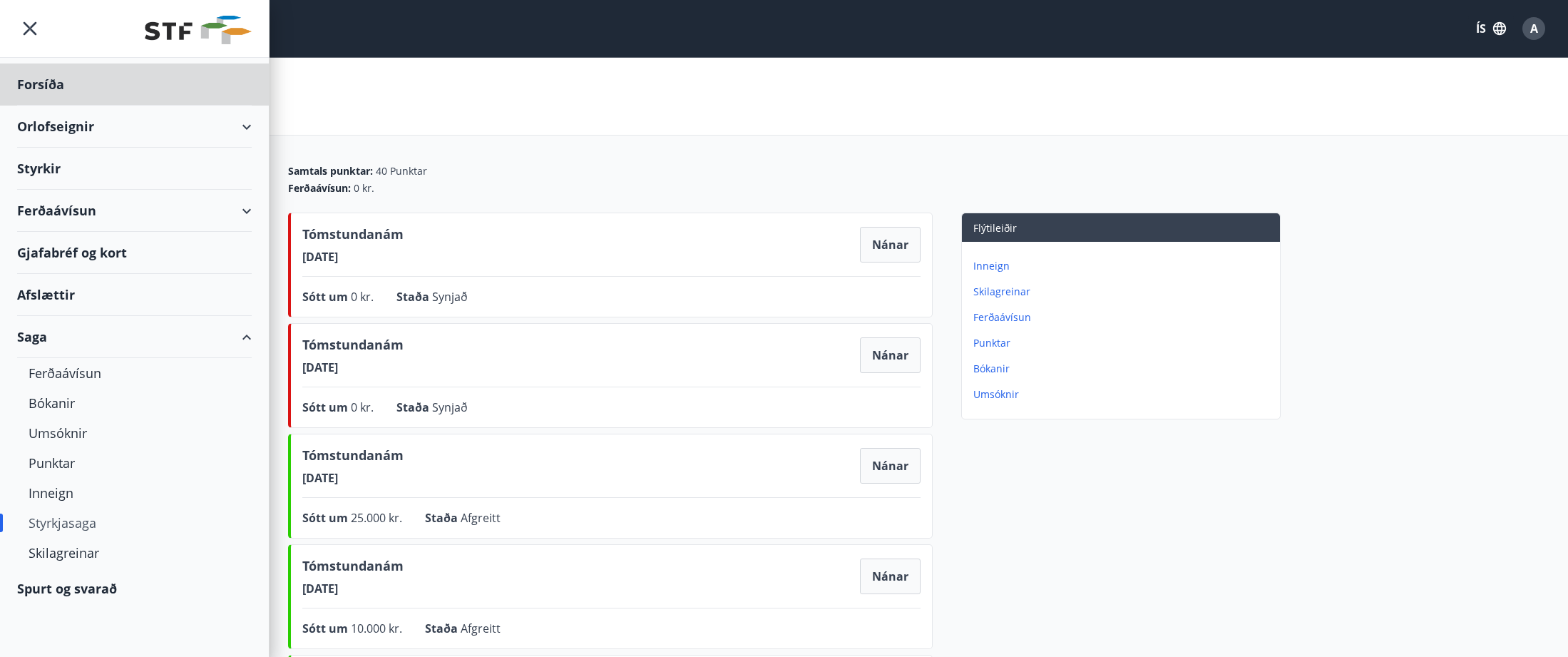
click at [48, 161] on div "Styrkir" at bounding box center [134, 169] width 234 height 42
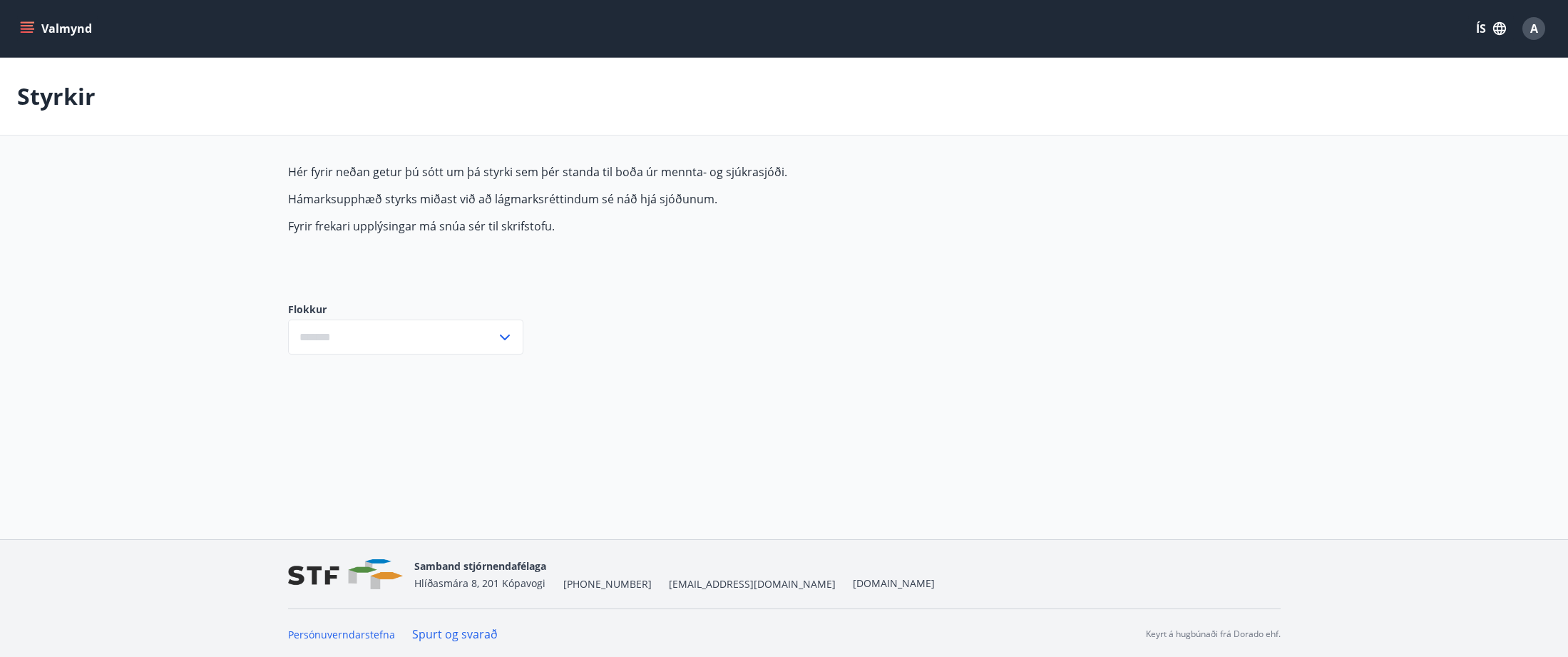
type input "***"
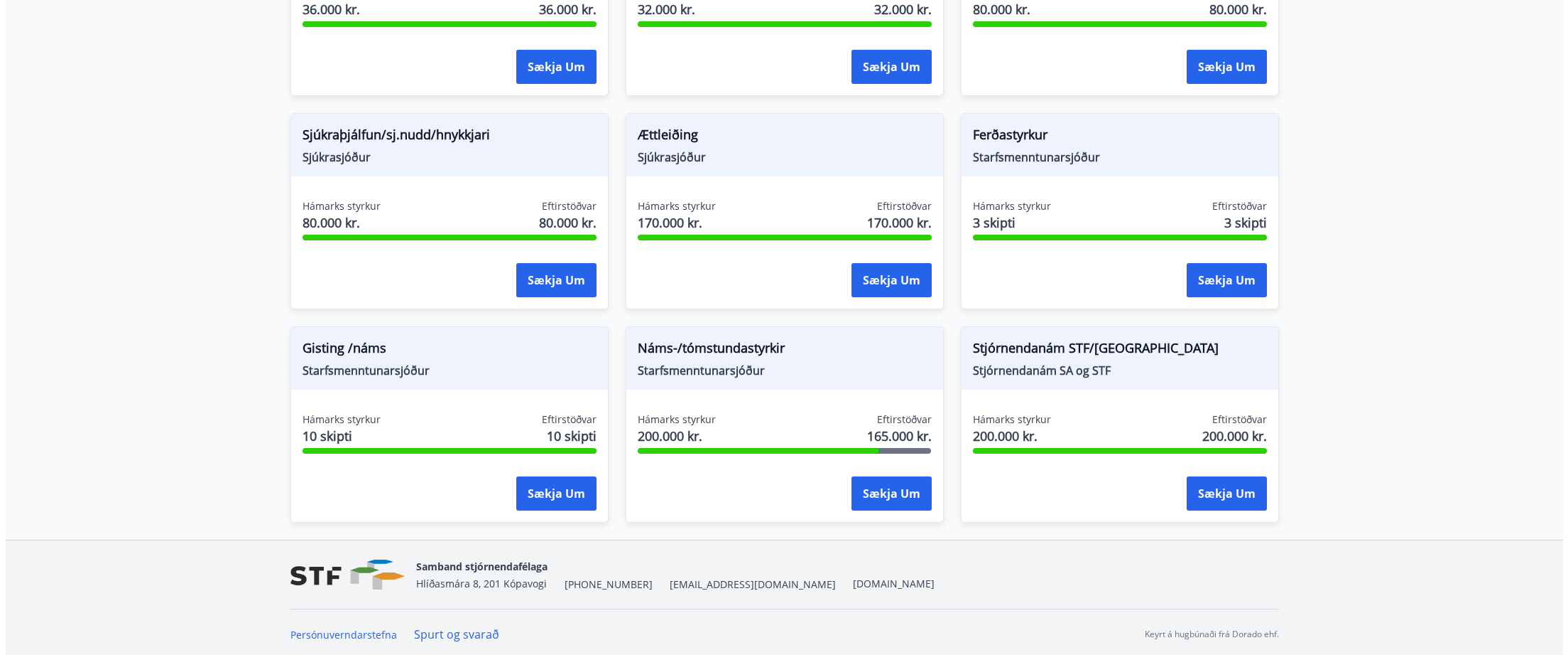
scroll to position [1119, 0]
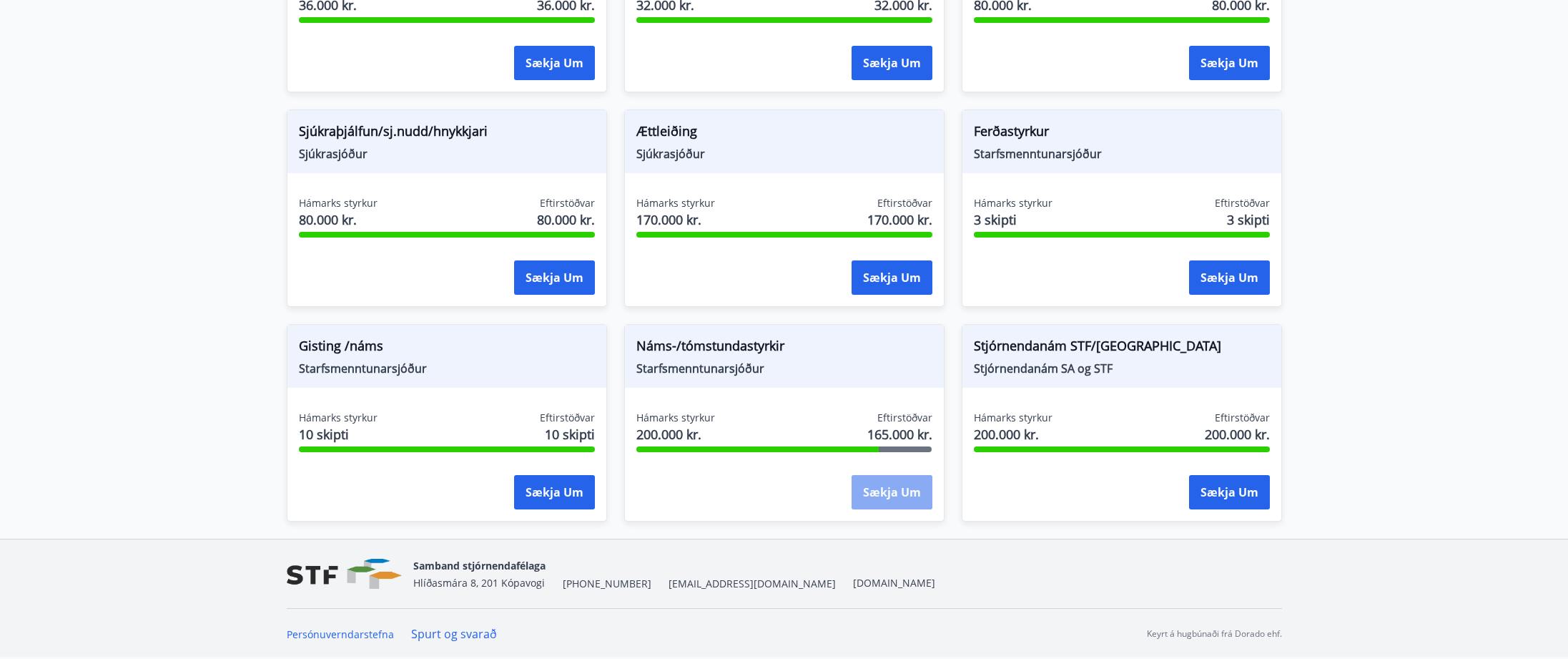
click at [900, 496] on button "Sækja um" at bounding box center [892, 492] width 81 height 34
